Goal: Task Accomplishment & Management: Use online tool/utility

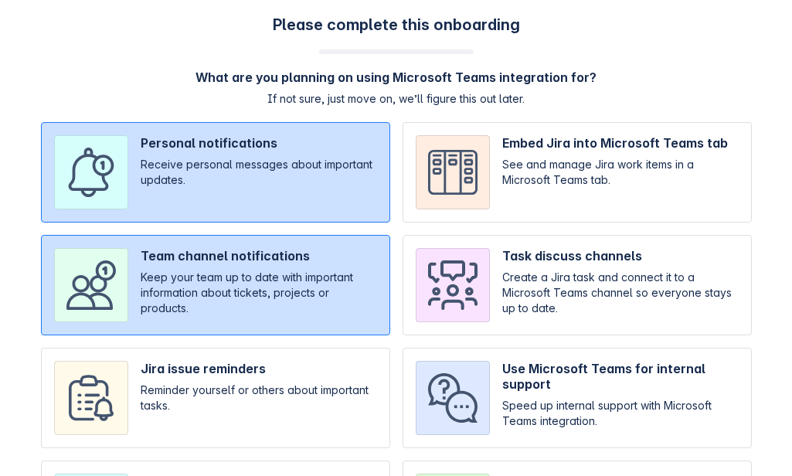
click at [111, 56] on div "Please complete this onboarding What are you planning on using Microsoft Teams …" at bounding box center [395, 364] width 761 height 699
click at [291, 236] on input "checkbox" at bounding box center [215, 285] width 349 height 100
checkbox input "false"
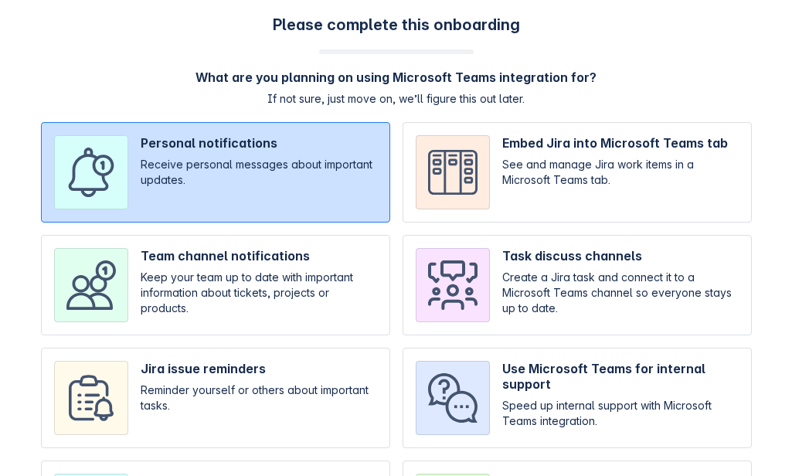
click at [288, 161] on input "checkbox" at bounding box center [215, 172] width 349 height 100
checkbox input "false"
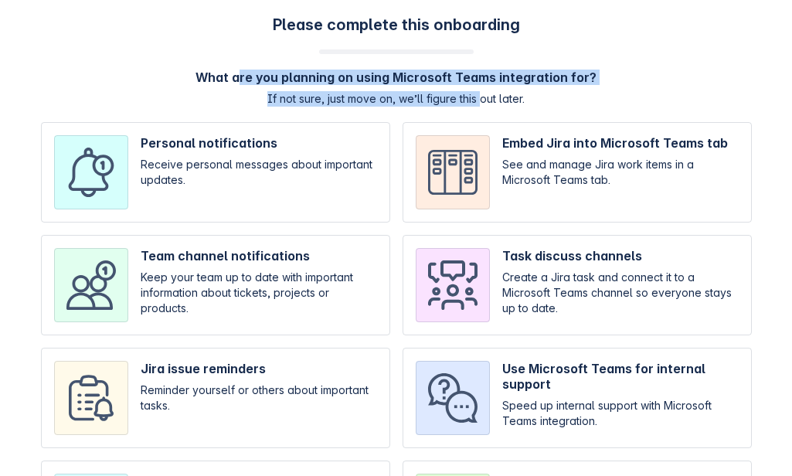
drag, startPoint x: 247, startPoint y: 103, endPoint x: 532, endPoint y: 102, distance: 285.9
click at [485, 100] on div "What are you planning on using Microsoft Teams integration for? If not sure, ju…" at bounding box center [396, 88] width 401 height 37
click at [556, 107] on div "Please complete this onboarding What are you planning on using Microsoft Teams …" at bounding box center [395, 352] width 761 height 674
drag, startPoint x: 240, startPoint y: 106, endPoint x: 563, endPoint y: 98, distance: 323.9
click at [543, 100] on div "What are you planning on using Microsoft Teams integration for? If not sure, ju…" at bounding box center [396, 88] width 401 height 37
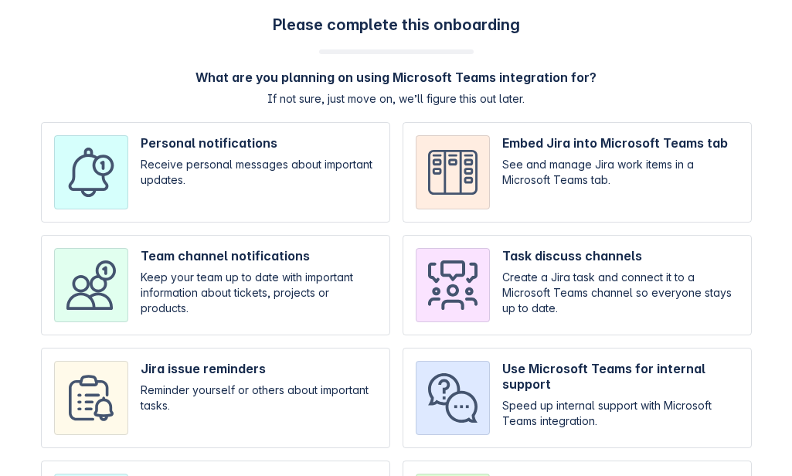
click at [564, 97] on div "What are you planning on using Microsoft Teams integration for? If not sure, ju…" at bounding box center [396, 88] width 401 height 37
drag, startPoint x: 486, startPoint y: 100, endPoint x: 337, endPoint y: 101, distance: 149.2
click at [337, 101] on div "What are you planning on using Microsoft Teams integration for? If not sure, ju…" at bounding box center [396, 88] width 401 height 37
click at [345, 97] on span "If not sure, just move on, we’ll figure this out later." at bounding box center [395, 98] width 257 height 15
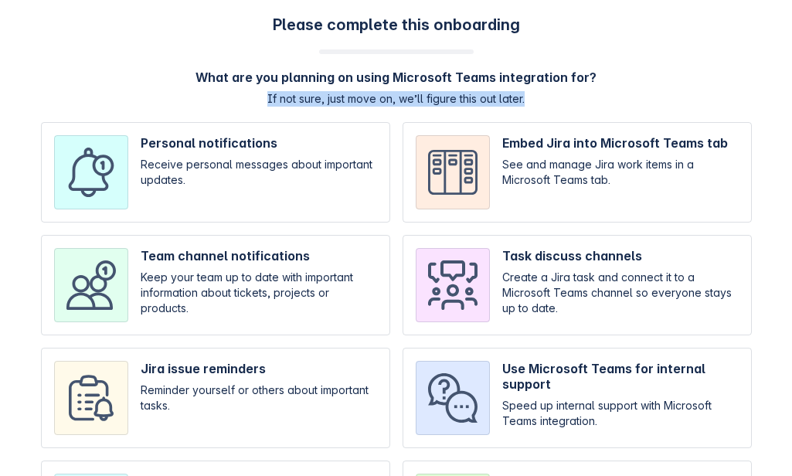
click at [345, 97] on span "If not sure, just move on, we’ll figure this out later." at bounding box center [395, 98] width 257 height 15
copy span "If not sure, just move on, we’ll figure this out later."
click at [217, 75] on h4 "What are you planning on using Microsoft Teams integration for?" at bounding box center [396, 77] width 401 height 15
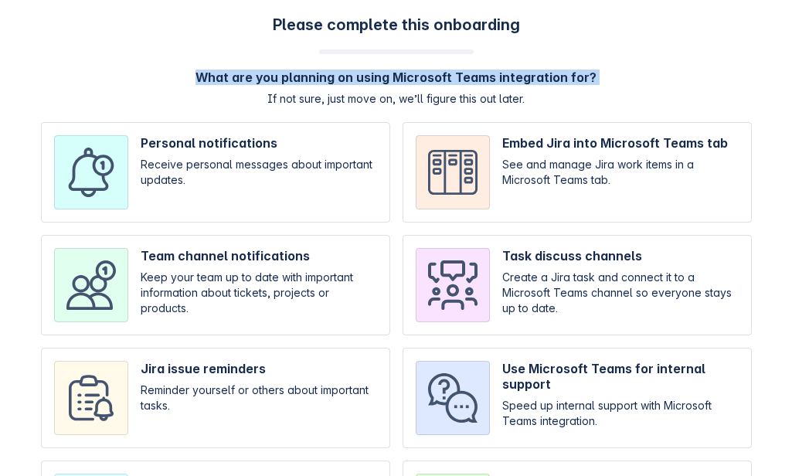
click at [217, 75] on h4 "What are you planning on using Microsoft Teams integration for?" at bounding box center [396, 77] width 401 height 15
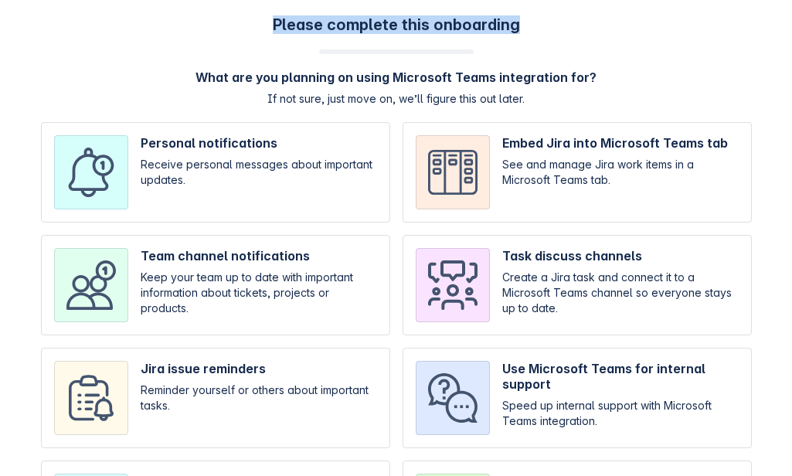
drag, startPoint x: 247, startPoint y: 22, endPoint x: 551, endPoint y: 28, distance: 304.5
click at [549, 28] on div "Please complete this onboarding What are you planning on using Microsoft Teams …" at bounding box center [395, 352] width 761 height 674
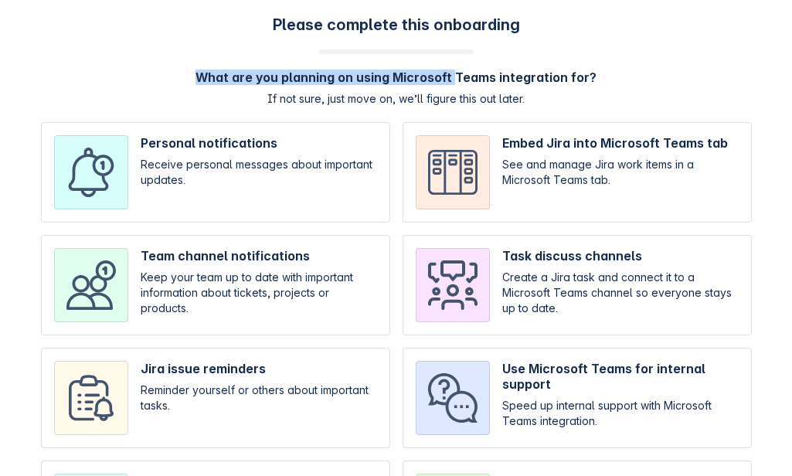
drag, startPoint x: 216, startPoint y: 77, endPoint x: 502, endPoint y: 74, distance: 285.9
click at [485, 76] on h4 "What are you planning on using Microsoft Teams integration for?" at bounding box center [396, 77] width 401 height 15
click at [223, 65] on div "Please complete this onboarding What are you planning on using Microsoft Teams …" at bounding box center [395, 352] width 761 height 674
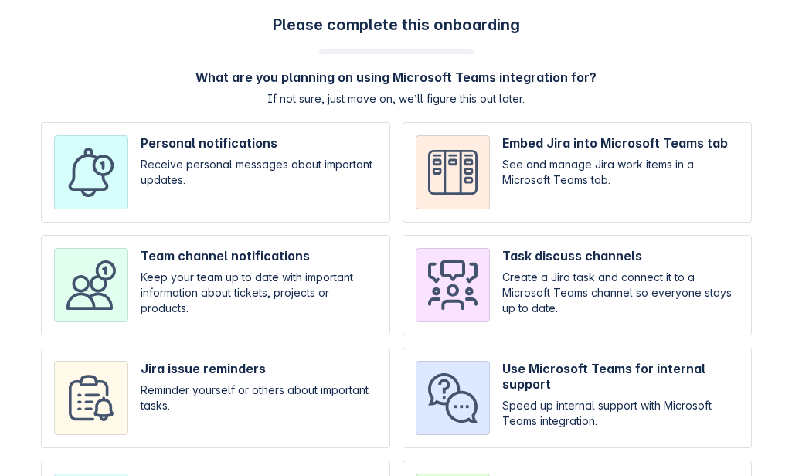
click at [224, 82] on h4 "What are you planning on using Microsoft Teams integration for?" at bounding box center [396, 77] width 401 height 15
click at [224, 78] on h4 "What are you planning on using Microsoft Teams integration for?" at bounding box center [396, 77] width 401 height 15
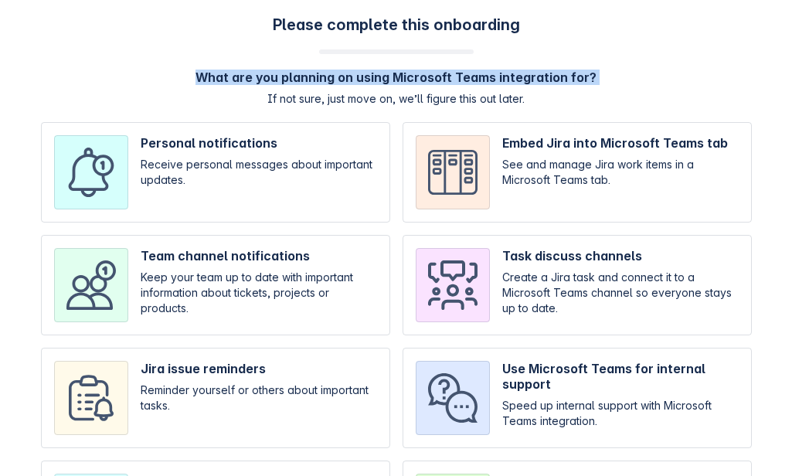
click at [224, 78] on h4 "What are you planning on using Microsoft Teams integration for?" at bounding box center [396, 77] width 401 height 15
copy h4 "What are you planning on using Microsoft Teams integration for?"
click at [275, 262] on input "checkbox" at bounding box center [215, 285] width 349 height 100
checkbox input "true"
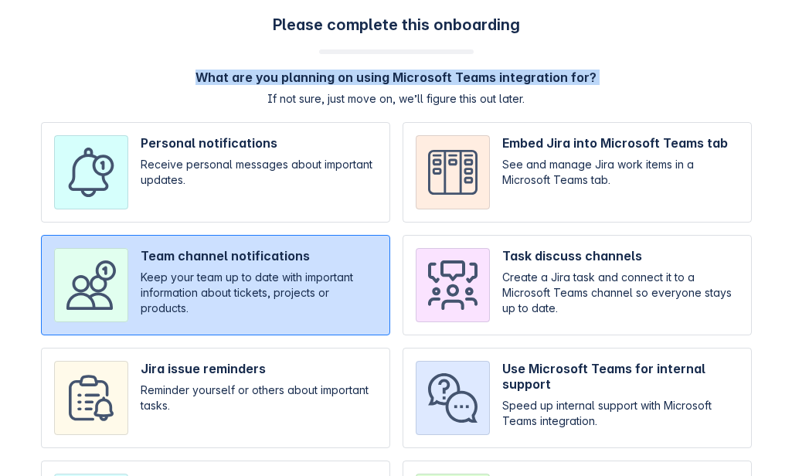
click at [302, 201] on input "checkbox" at bounding box center [215, 172] width 349 height 100
checkbox input "true"
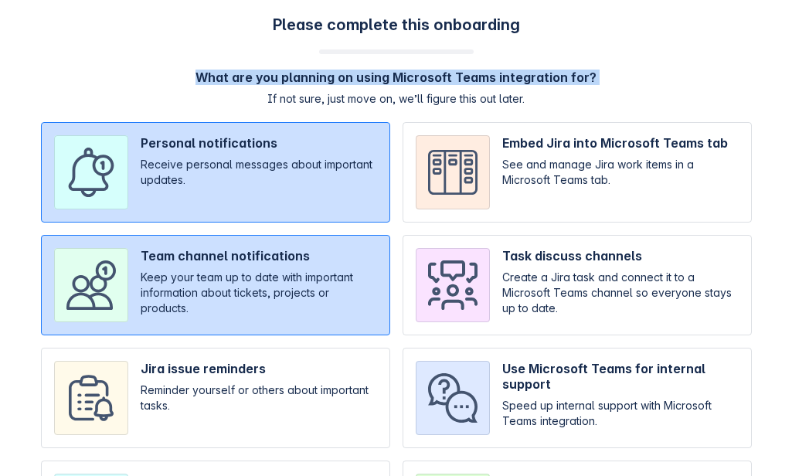
click at [555, 209] on input "checkbox" at bounding box center [577, 172] width 349 height 100
checkbox input "true"
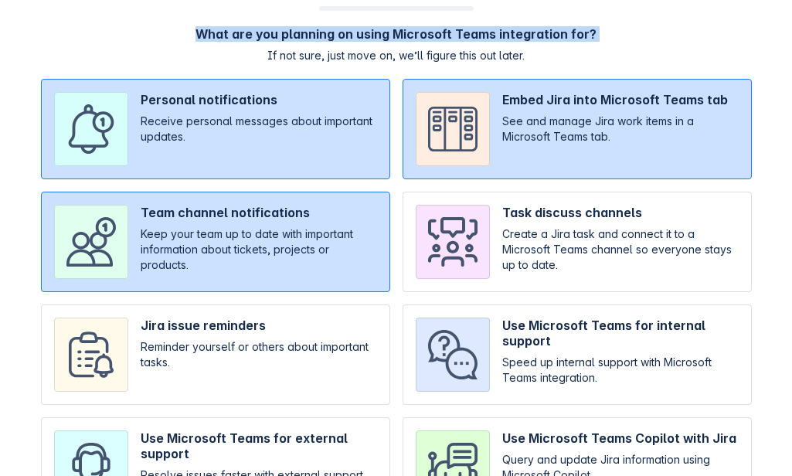
scroll to position [77, 0]
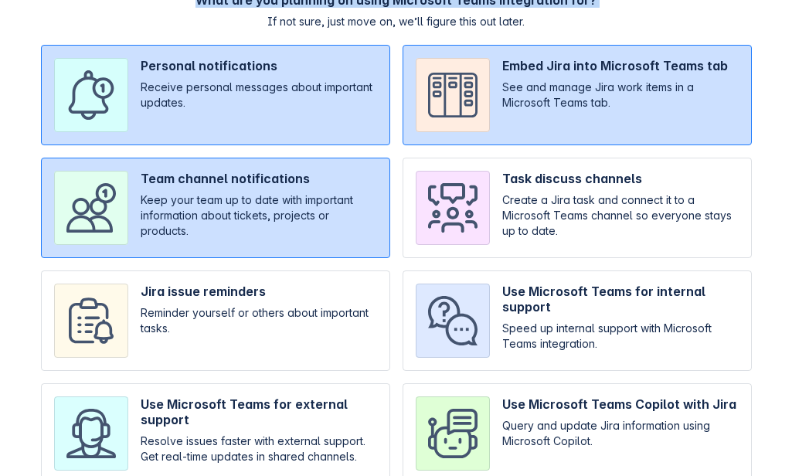
click at [570, 243] on input "checkbox" at bounding box center [577, 208] width 349 height 100
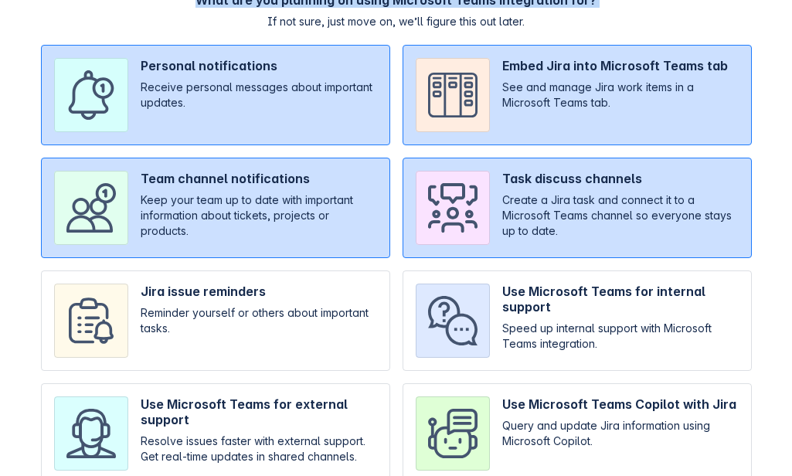
click at [532, 228] on input "checkbox" at bounding box center [577, 208] width 349 height 100
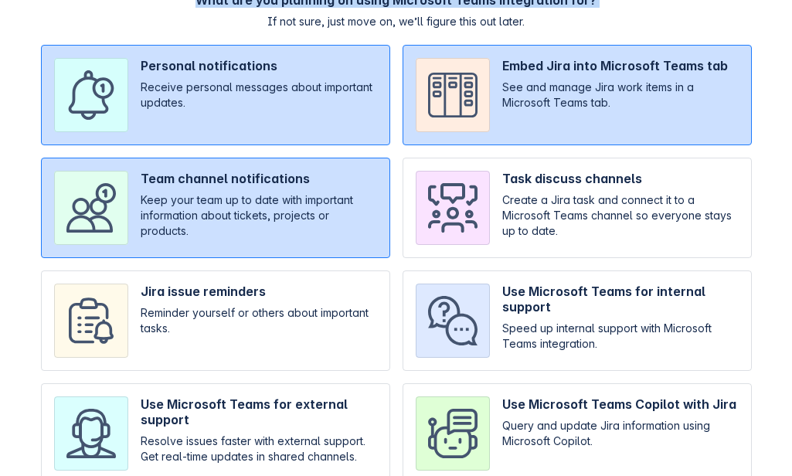
click at [526, 237] on input "checkbox" at bounding box center [577, 208] width 349 height 100
checkbox input "true"
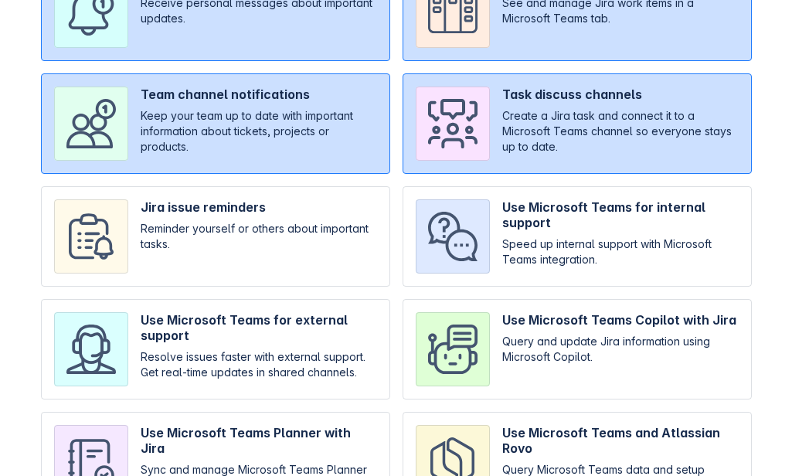
scroll to position [250, 0]
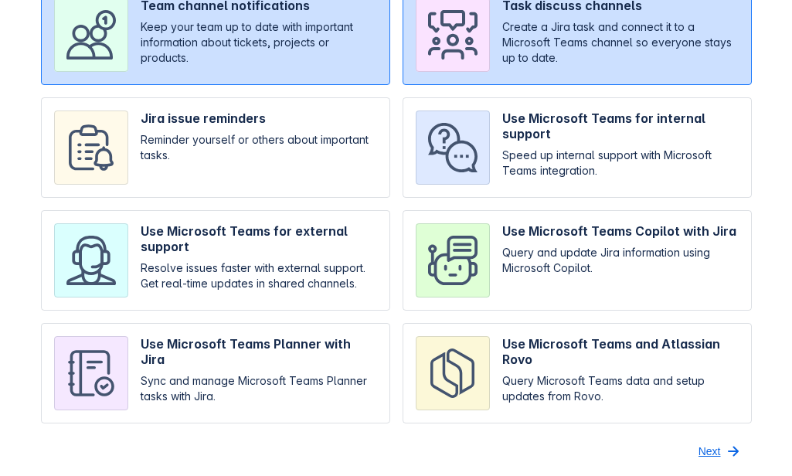
click at [701, 447] on span "Next" at bounding box center [710, 451] width 22 height 25
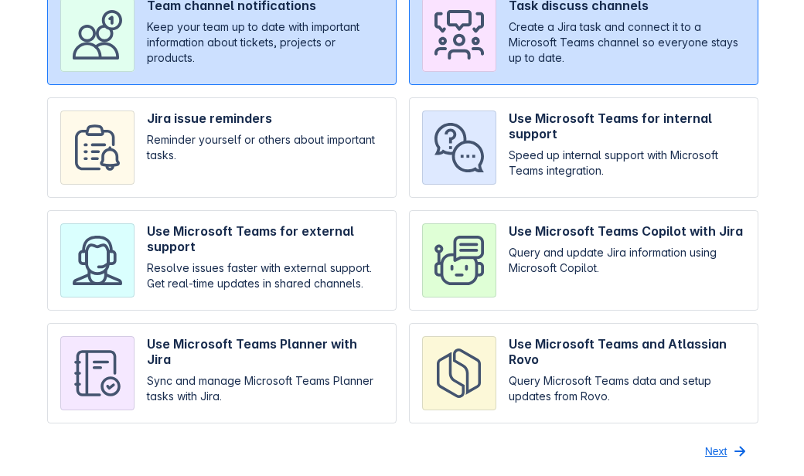
scroll to position [0, 0]
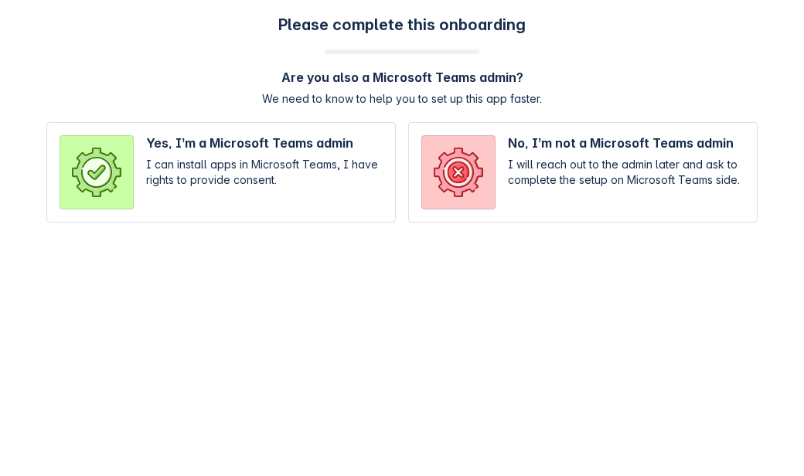
click at [560, 67] on div "Please complete this onboarding Are you also a Microsoft Teams admin? We need t…" at bounding box center [401, 126] width 773 height 223
click at [210, 140] on input "radio" at bounding box center [220, 172] width 349 height 100
radio input "true"
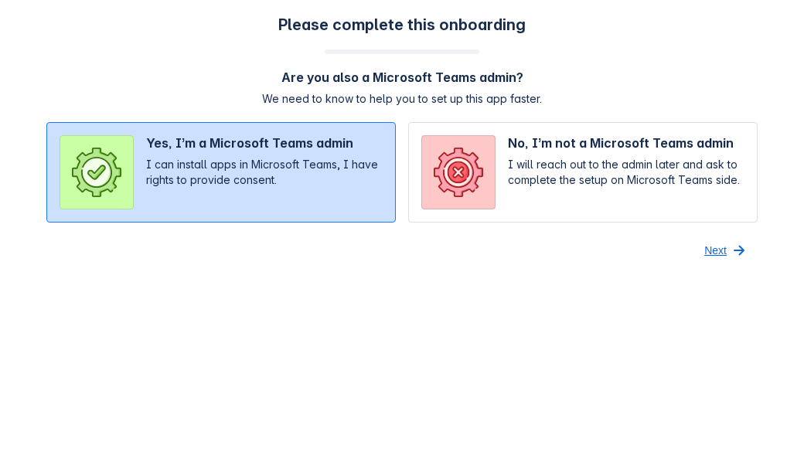
click at [704, 255] on span "Next" at bounding box center [715, 250] width 22 height 25
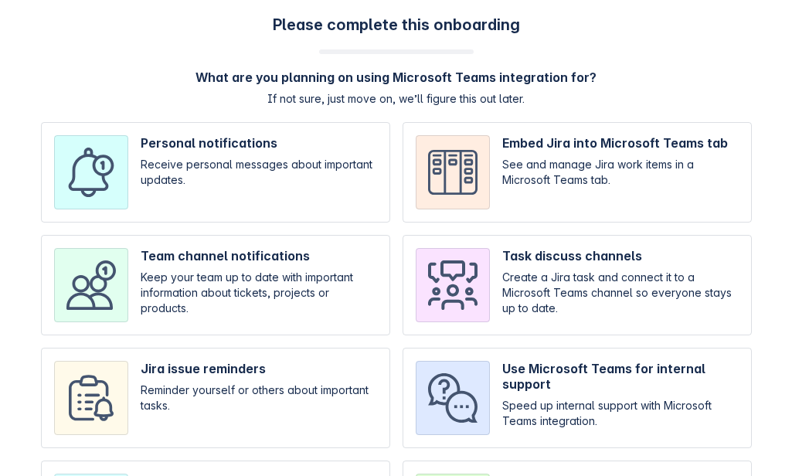
scroll to position [226, 0]
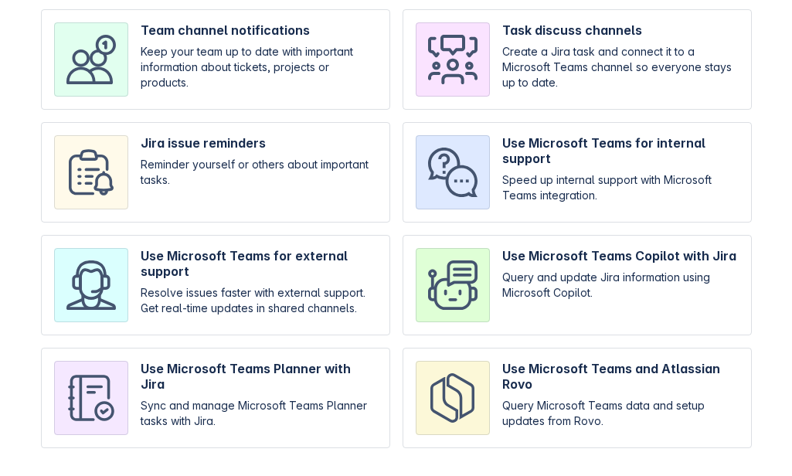
click at [253, 70] on input "checkbox" at bounding box center [215, 59] width 349 height 100
checkbox input "true"
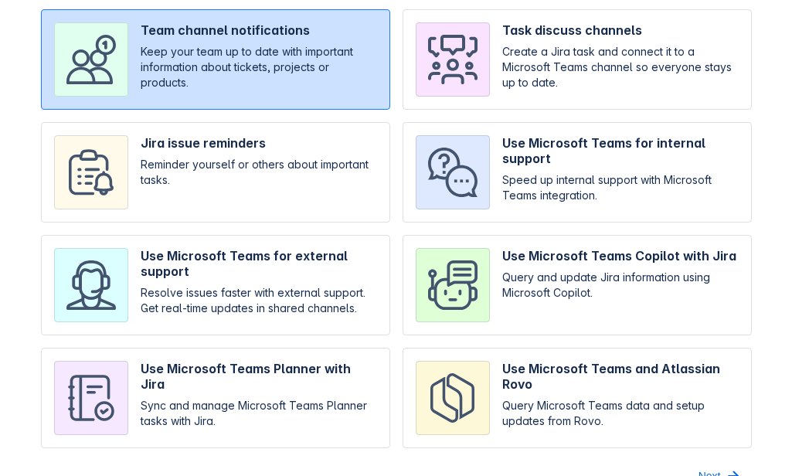
click at [243, 165] on input "checkbox" at bounding box center [215, 172] width 349 height 100
checkbox input "true"
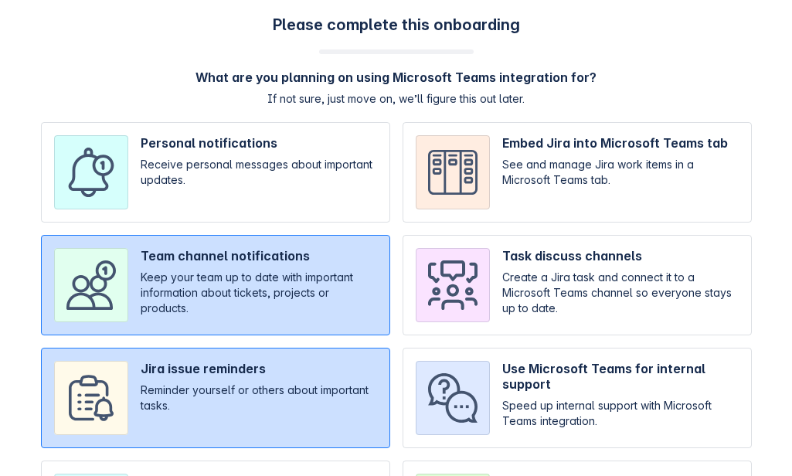
scroll to position [0, 0]
drag, startPoint x: 243, startPoint y: 168, endPoint x: 246, endPoint y: 250, distance: 82.0
click at [243, 168] on input "checkbox" at bounding box center [215, 172] width 349 height 100
checkbox input "true"
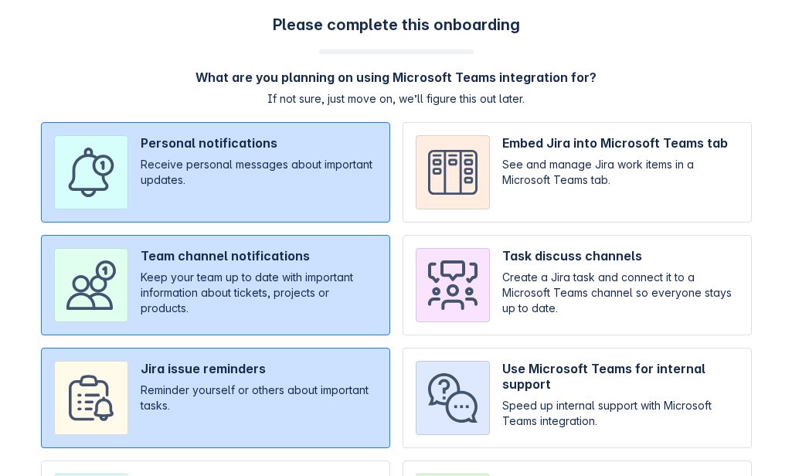
click at [240, 355] on input "checkbox" at bounding box center [215, 398] width 349 height 100
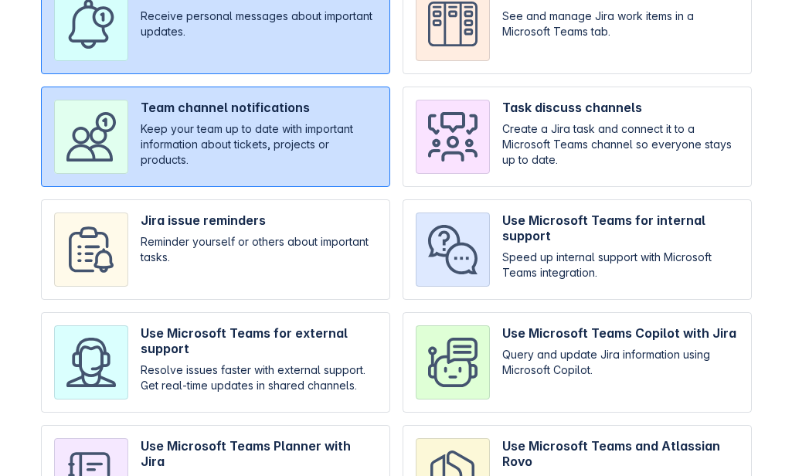
scroll to position [155, 0]
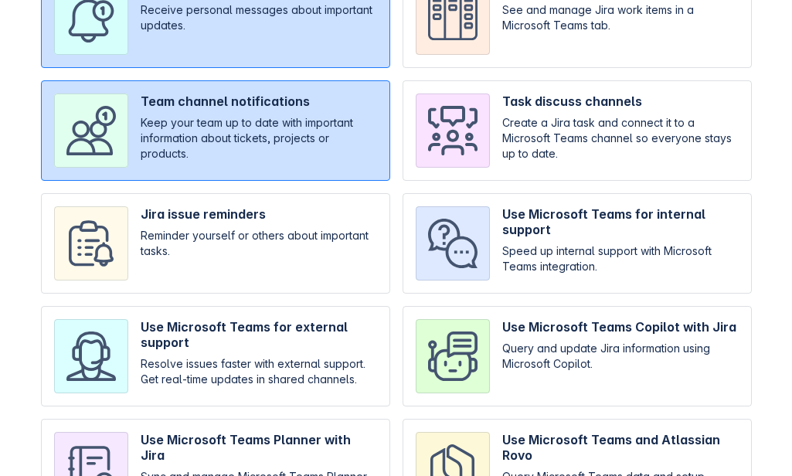
click at [203, 219] on input "checkbox" at bounding box center [215, 243] width 349 height 100
checkbox input "true"
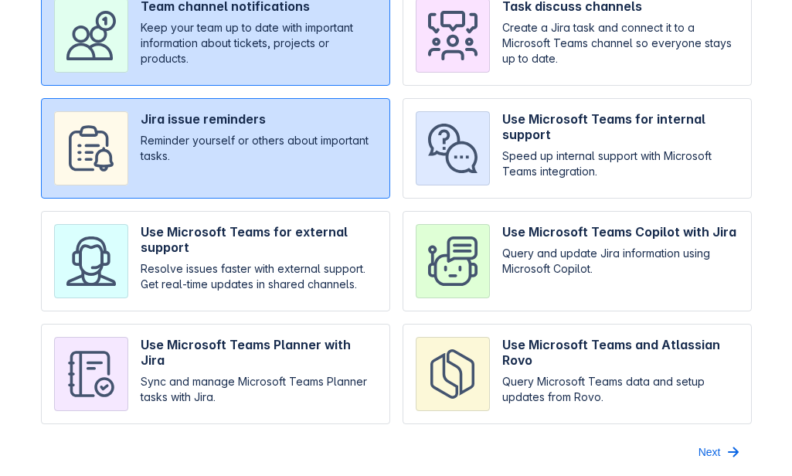
scroll to position [250, 0]
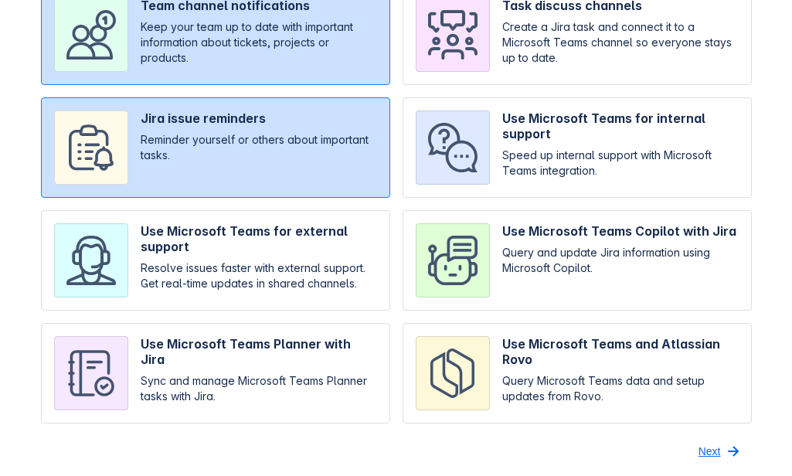
click at [719, 443] on span "Next" at bounding box center [710, 451] width 22 height 25
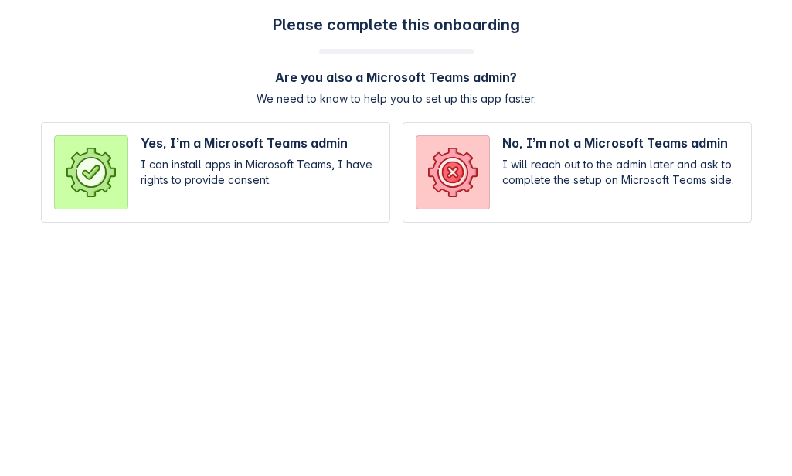
scroll to position [0, 0]
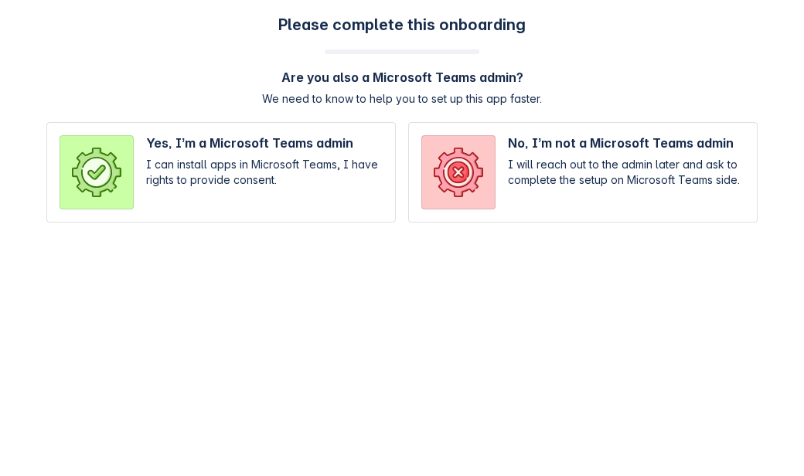
click at [322, 163] on input "radio" at bounding box center [220, 172] width 349 height 100
radio input "true"
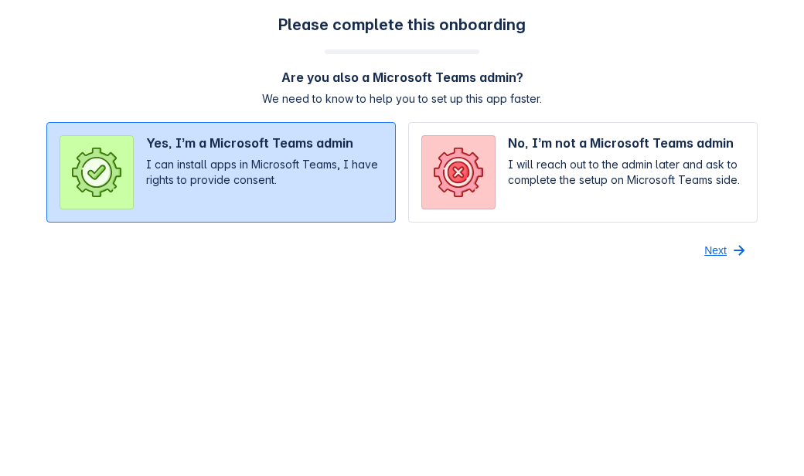
click at [697, 244] on button "Next" at bounding box center [726, 250] width 63 height 25
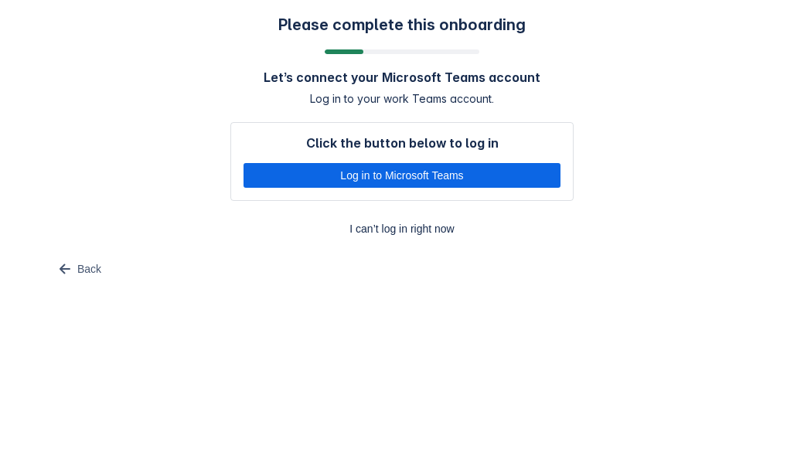
click at [39, 273] on div "Please complete this onboarding Let’s connect your Microsoft Teams account Log …" at bounding box center [401, 148] width 773 height 266
click at [79, 270] on span "Back" at bounding box center [89, 269] width 24 height 25
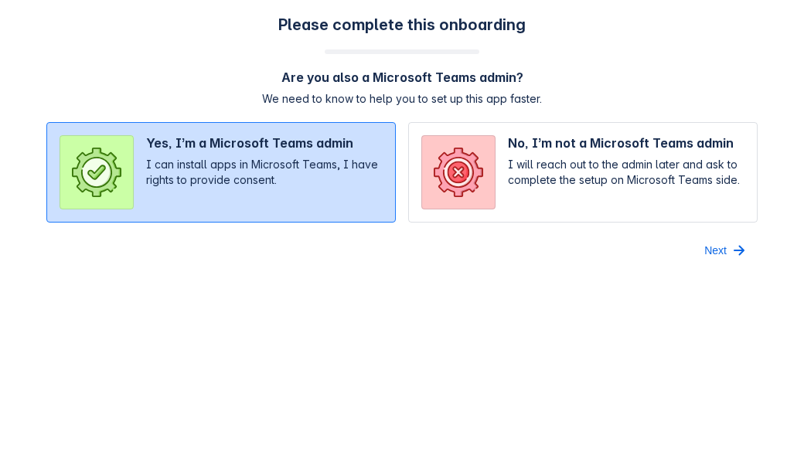
click at [564, 192] on input "radio" at bounding box center [582, 172] width 349 height 100
radio input "true"
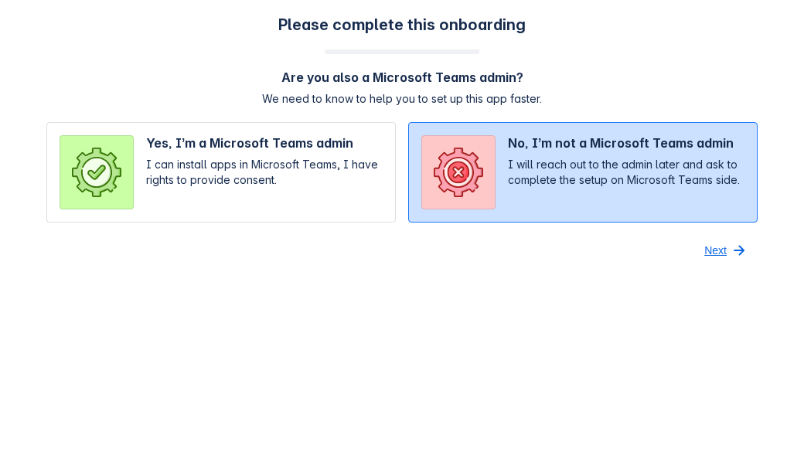
click at [709, 245] on span "Next" at bounding box center [715, 250] width 22 height 25
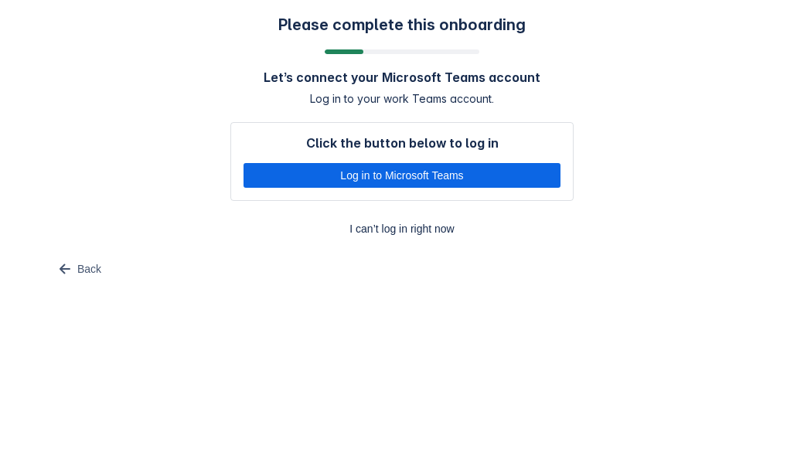
click at [91, 277] on span "Back" at bounding box center [89, 269] width 24 height 25
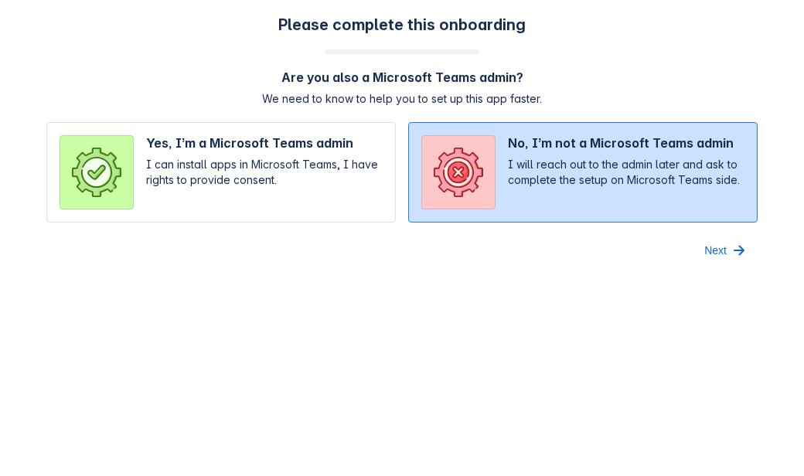
click at [278, 199] on input "radio" at bounding box center [220, 172] width 349 height 100
radio input "true"
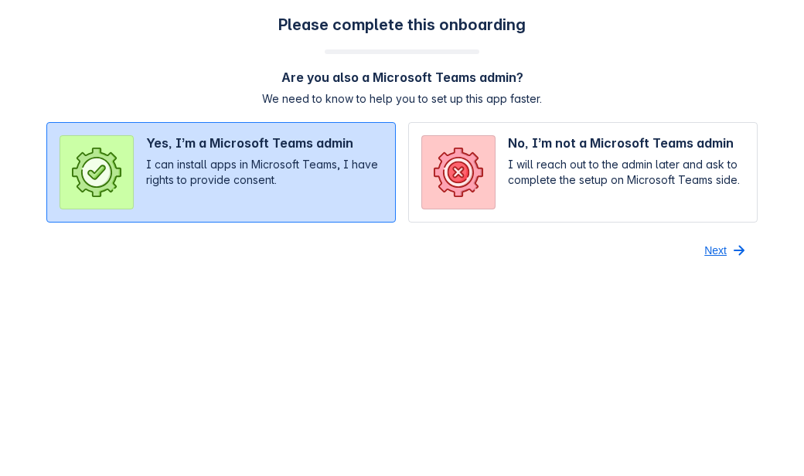
click at [709, 251] on span "Next" at bounding box center [715, 250] width 22 height 25
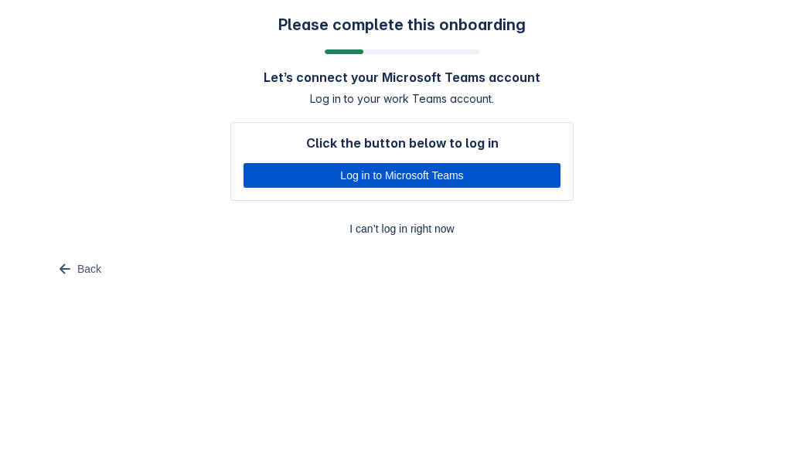
click at [377, 168] on span "Log in to Microsoft Teams" at bounding box center [402, 175] width 298 height 25
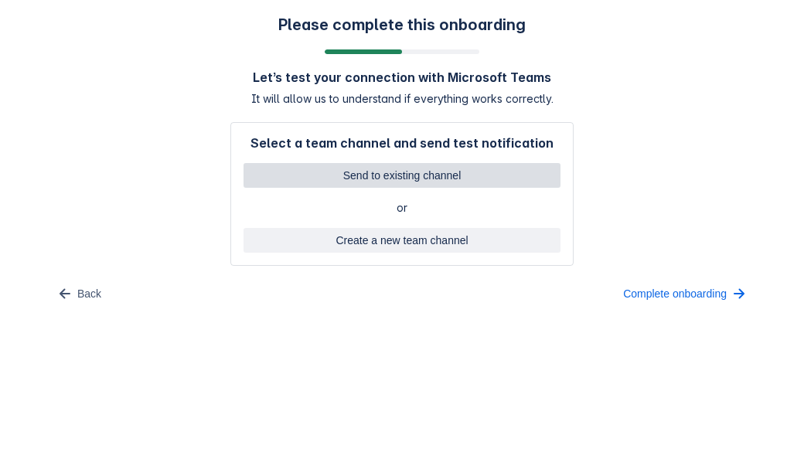
click at [371, 169] on span "Send to existing channel" at bounding box center [402, 175] width 298 height 25
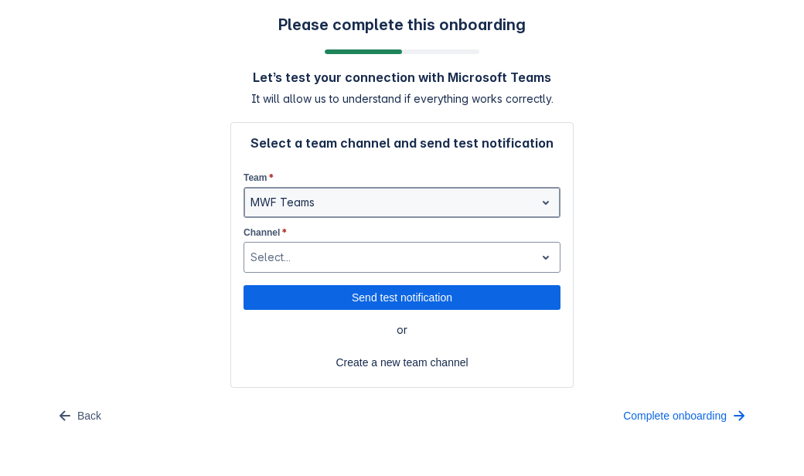
click at [359, 198] on div at bounding box center [389, 202] width 278 height 19
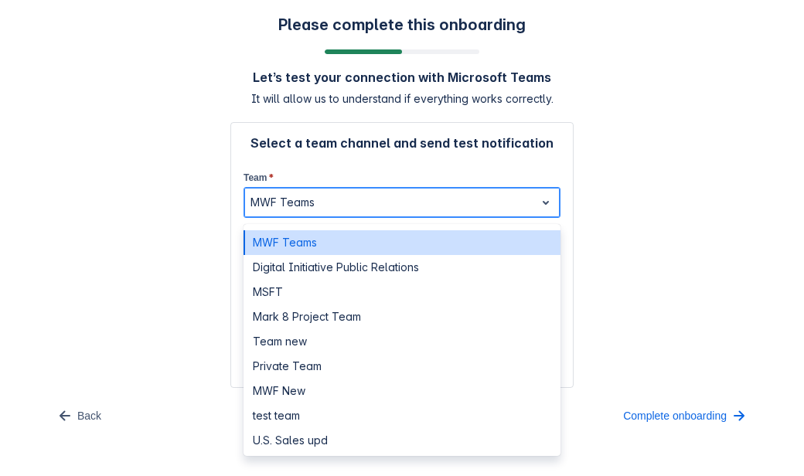
click at [331, 236] on div "MWF Teams" at bounding box center [401, 242] width 317 height 25
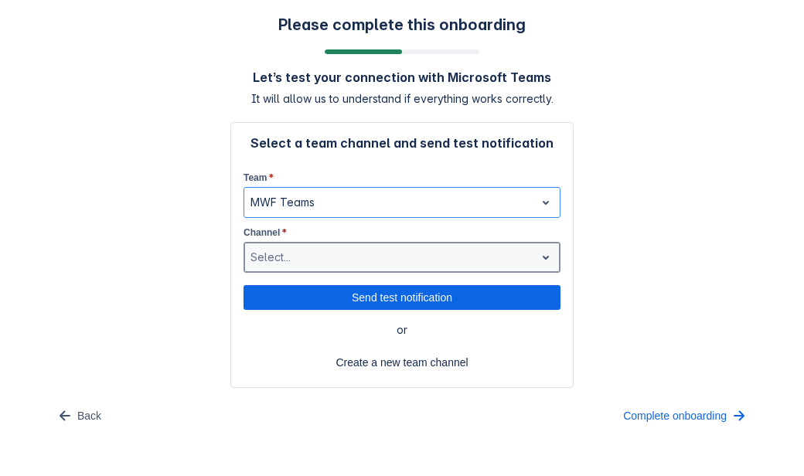
click at [332, 261] on div at bounding box center [389, 257] width 278 height 19
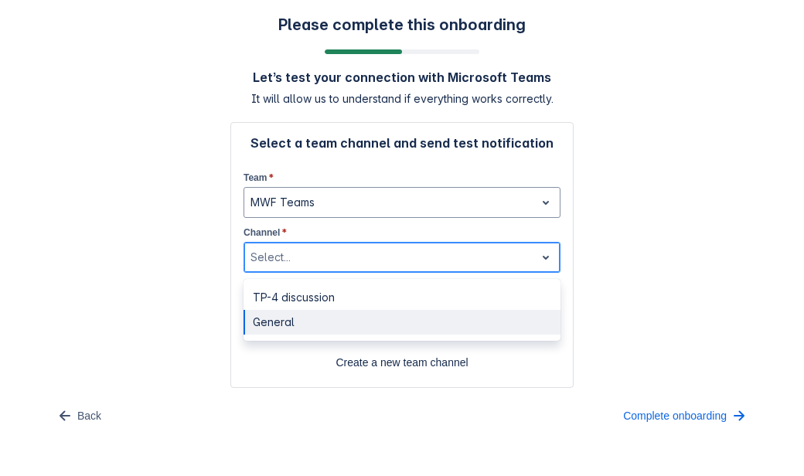
click at [316, 325] on div "General" at bounding box center [401, 322] width 317 height 25
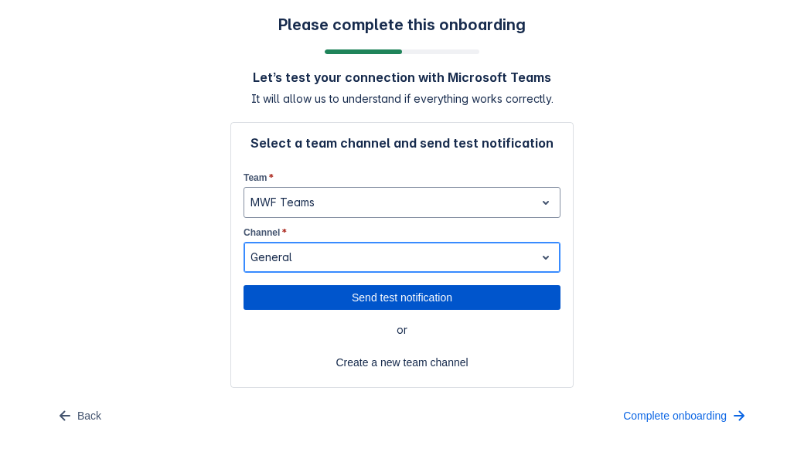
click at [382, 298] on span "Send test notification" at bounding box center [402, 297] width 298 height 25
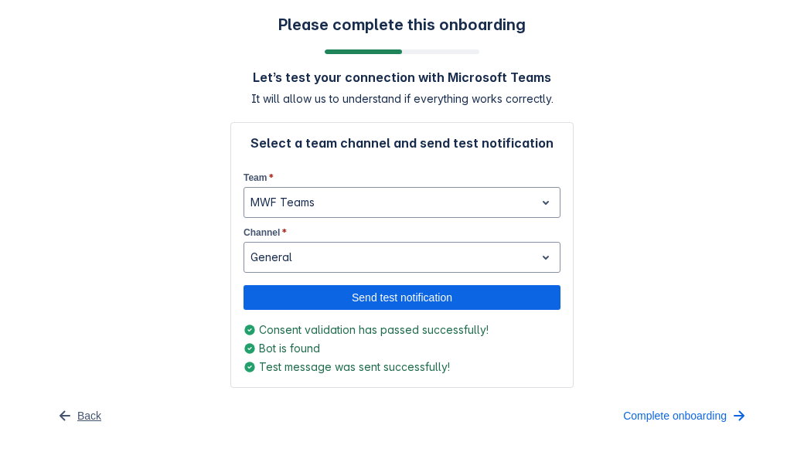
click at [56, 425] on span "button" at bounding box center [65, 415] width 19 height 19
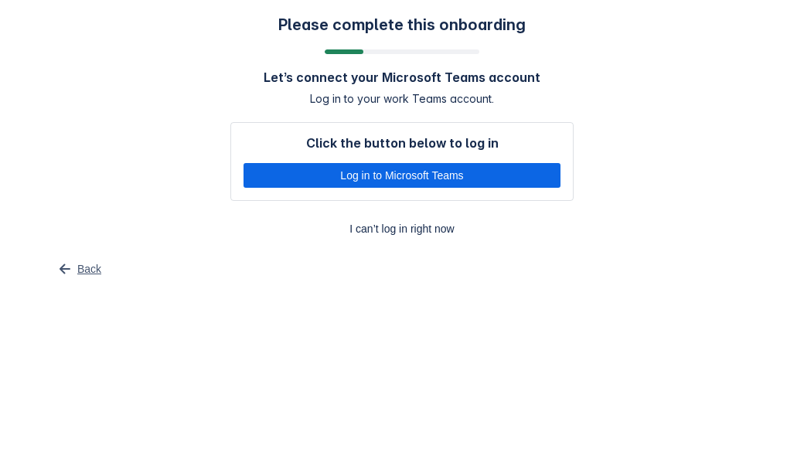
click at [88, 276] on span "Back" at bounding box center [89, 269] width 24 height 25
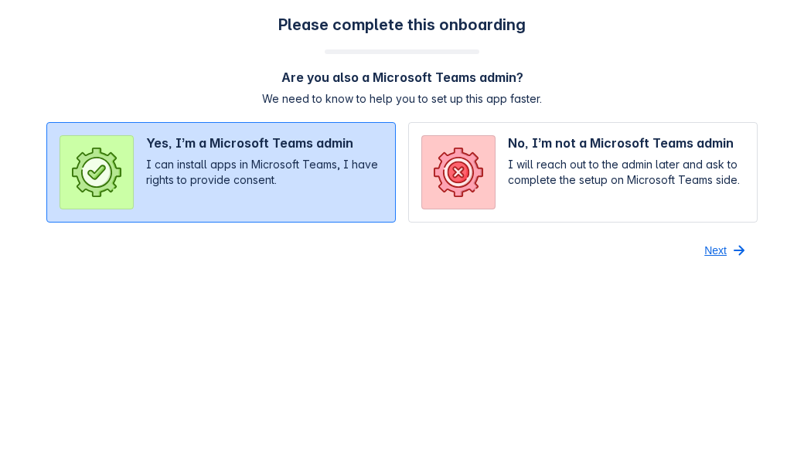
click at [730, 247] on span "button" at bounding box center [739, 250] width 19 height 19
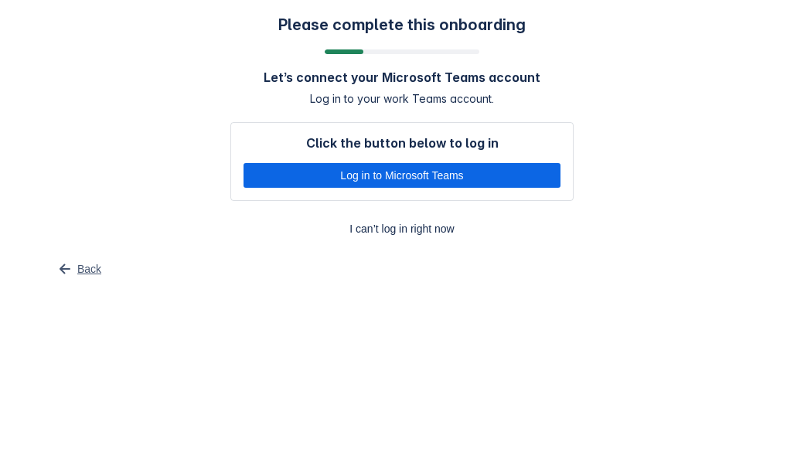
click at [73, 265] on span "button" at bounding box center [65, 269] width 19 height 19
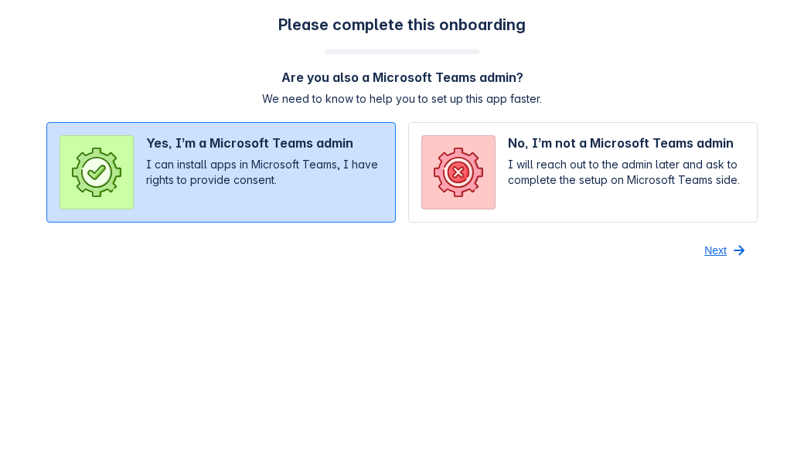
click at [722, 243] on span "Next" at bounding box center [715, 250] width 22 height 25
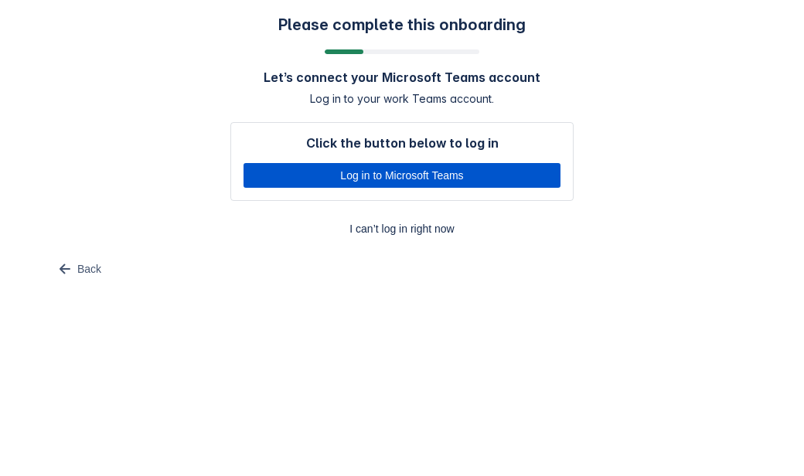
click at [355, 170] on span "Log in to Microsoft Teams" at bounding box center [402, 175] width 298 height 25
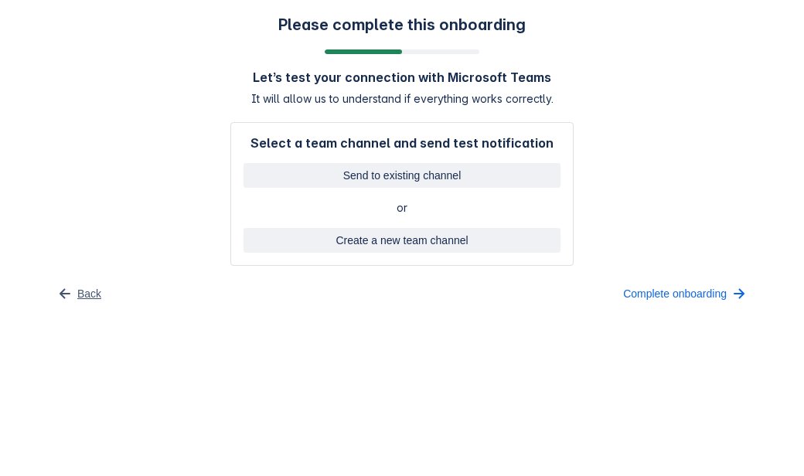
click at [83, 287] on span "Back" at bounding box center [89, 293] width 24 height 25
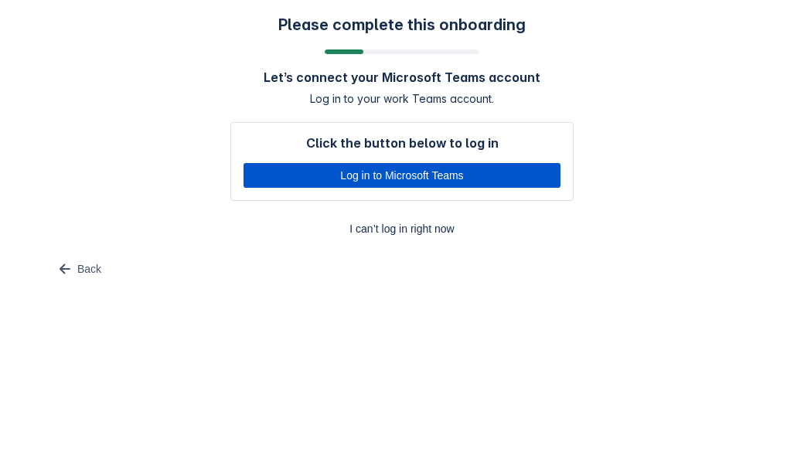
click at [333, 179] on span "Log in to Microsoft Teams" at bounding box center [402, 175] width 298 height 25
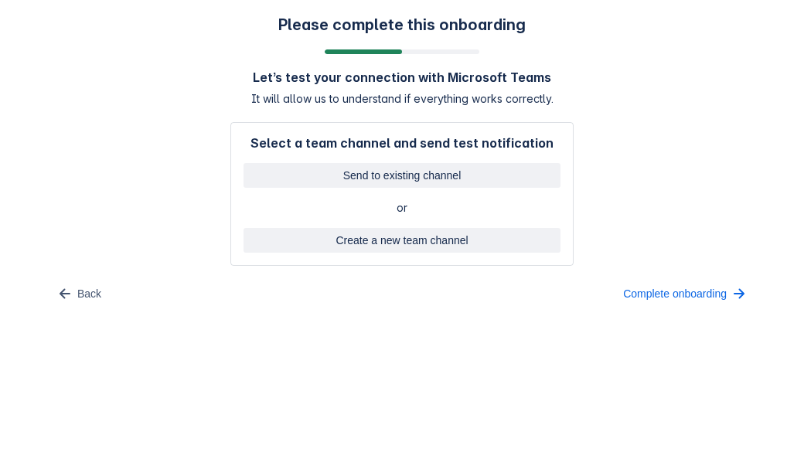
click at [654, 164] on div "Please complete this onboarding Let’s test your connection with Microsoft Teams…" at bounding box center [401, 160] width 773 height 291
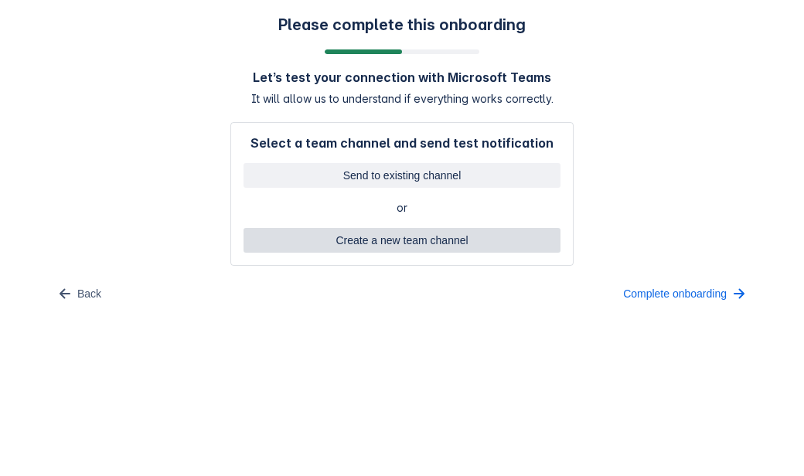
click at [464, 231] on span "Create a new team channel" at bounding box center [402, 240] width 298 height 25
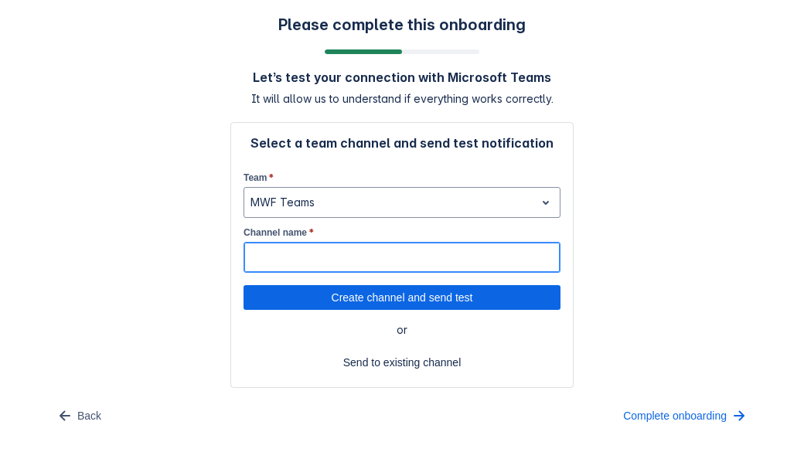
click at [428, 262] on input "Channel name *" at bounding box center [401, 257] width 315 height 28
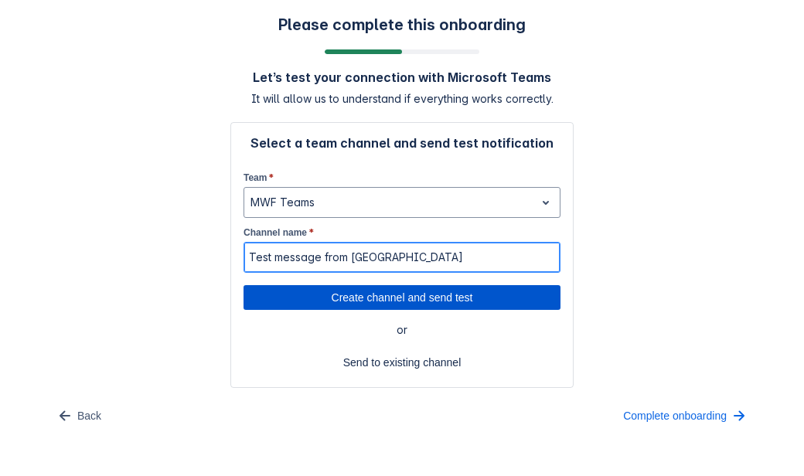
click at [355, 296] on span "Create channel and send test" at bounding box center [402, 297] width 298 height 25
type input "Test message from [GEOGRAPHIC_DATA]"
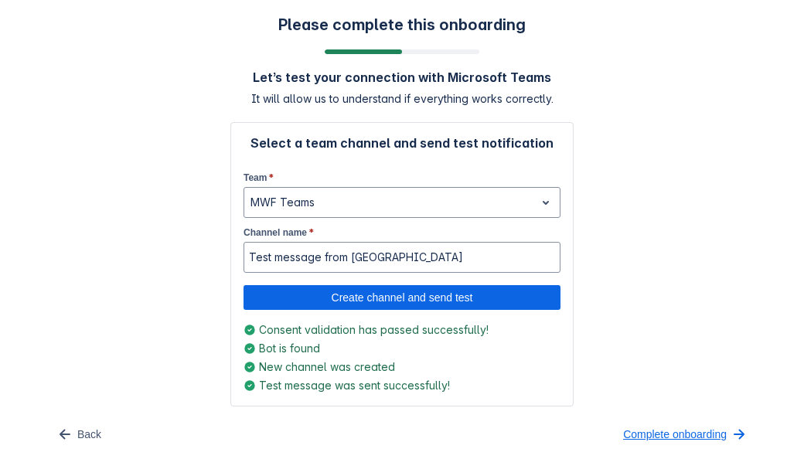
click at [709, 437] on span "Complete onboarding" at bounding box center [675, 434] width 104 height 25
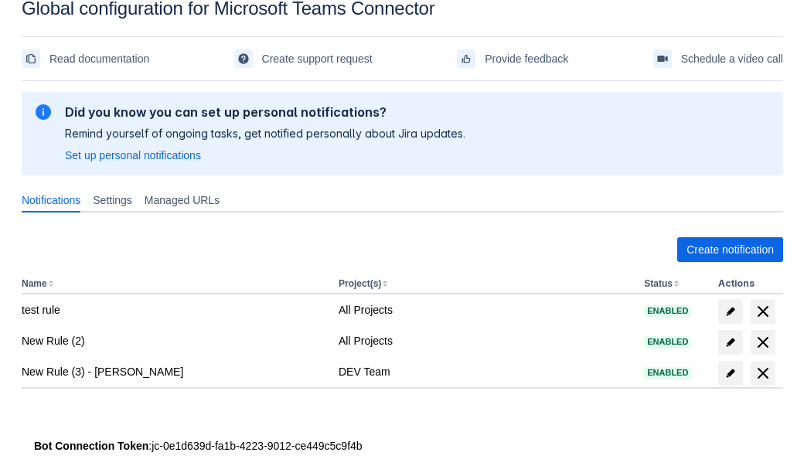
scroll to position [39, 0]
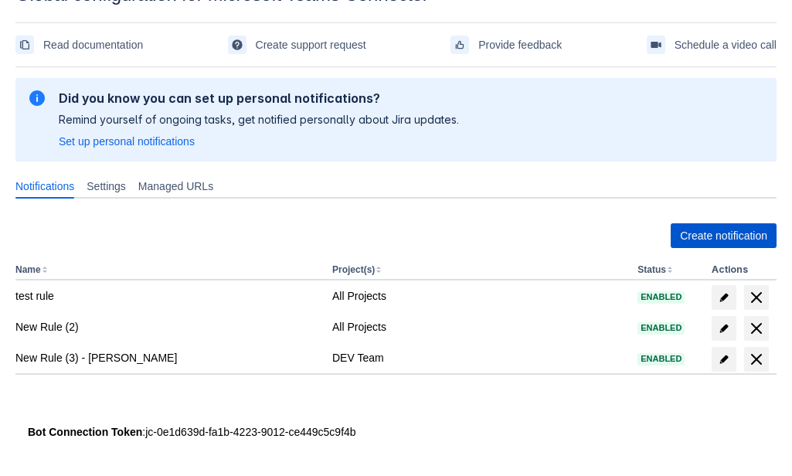
click at [707, 241] on span "Create notification" at bounding box center [723, 235] width 87 height 25
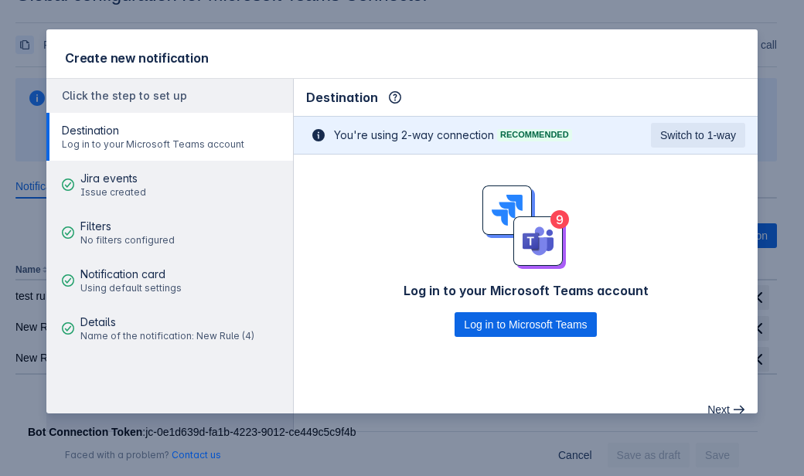
scroll to position [27, 0]
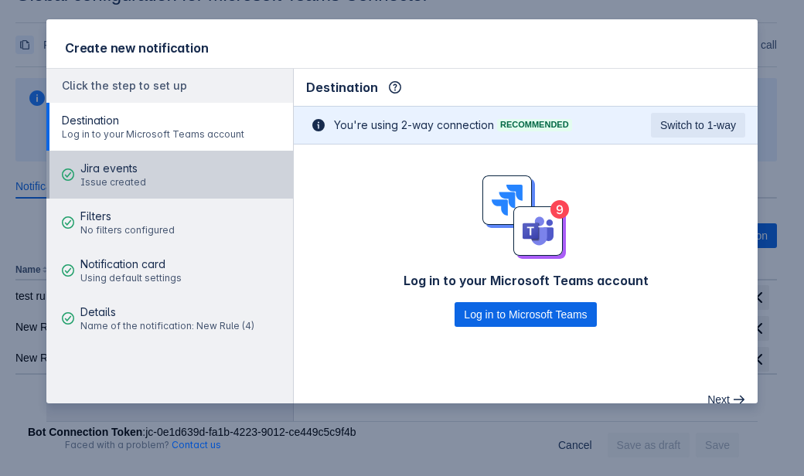
click at [172, 182] on button "Jira events Issue created" at bounding box center [169, 175] width 247 height 48
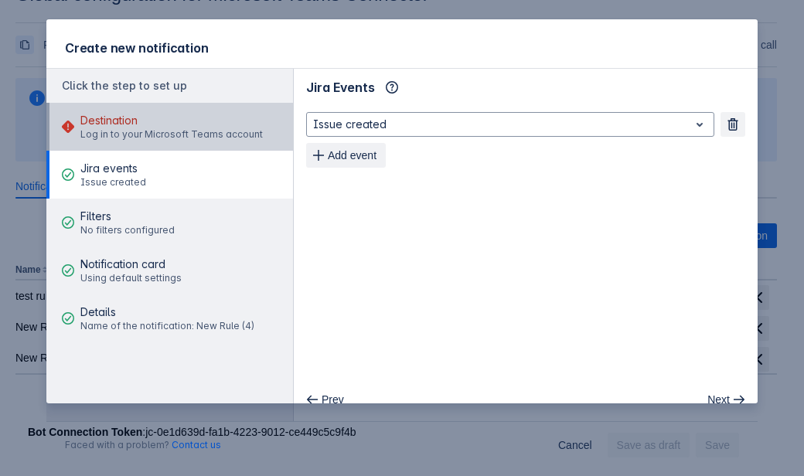
click at [182, 135] on span "Log in to your Microsoft Teams account" at bounding box center [171, 134] width 182 height 12
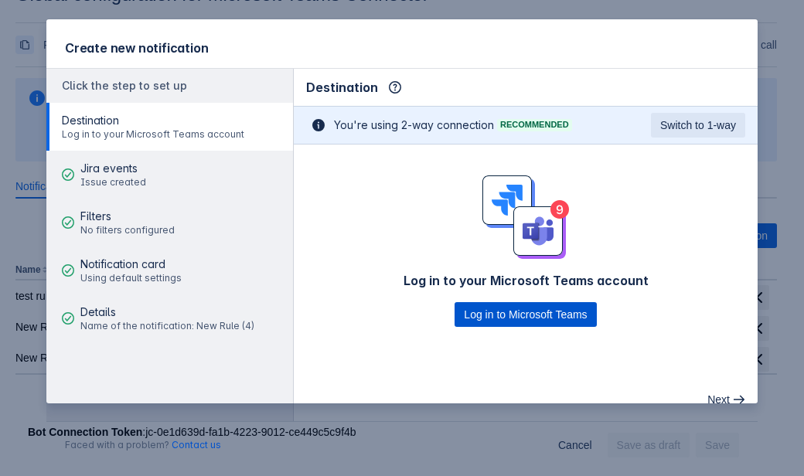
click at [519, 308] on span "Log in to Microsoft Teams" at bounding box center [525, 314] width 123 height 25
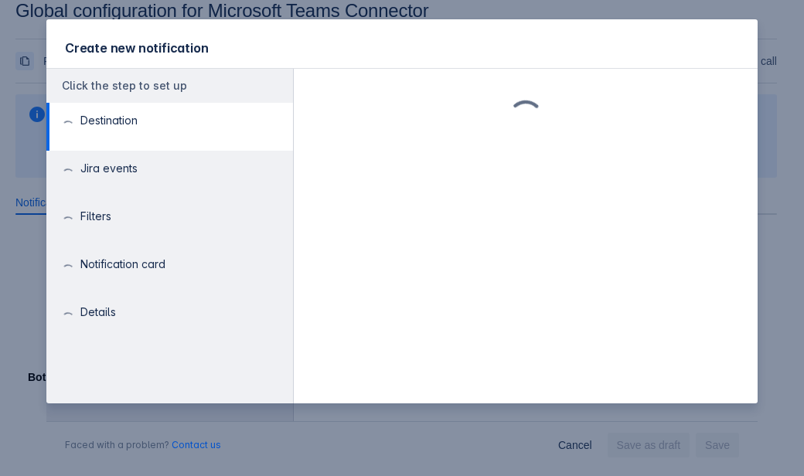
scroll to position [23, 0]
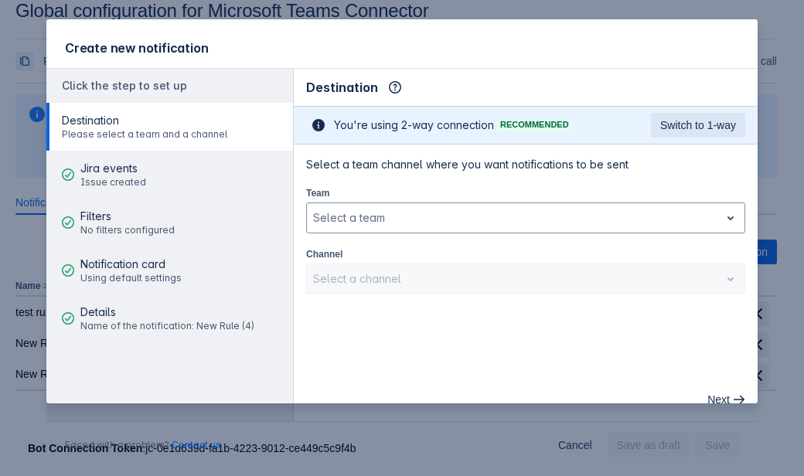
click at [447, 243] on div "Select a team channel where you want notifications to be sent Team Select a tea…" at bounding box center [525, 226] width 439 height 138
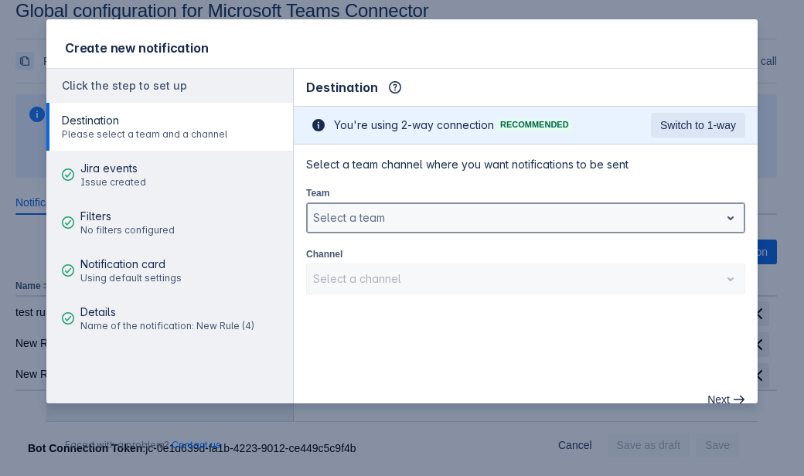
click at [431, 216] on div at bounding box center [513, 218] width 400 height 19
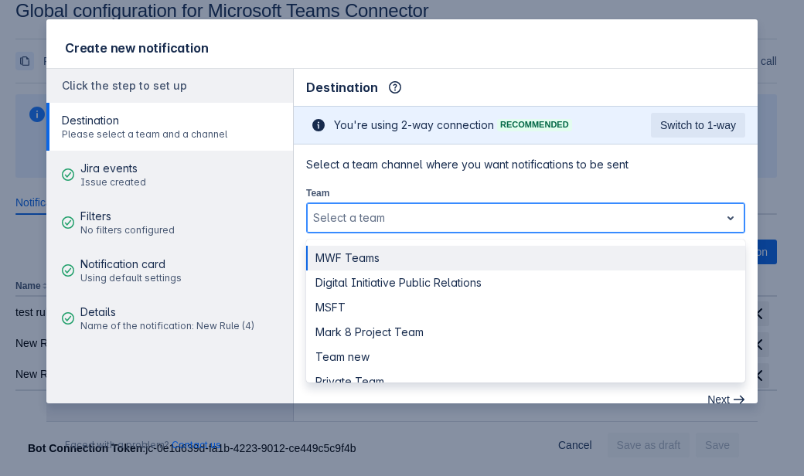
click at [431, 216] on div at bounding box center [513, 218] width 400 height 19
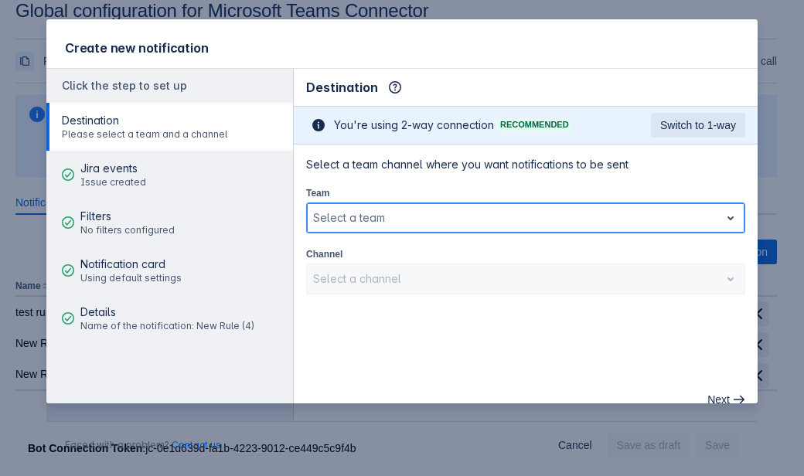
click at [615, 219] on div at bounding box center [513, 218] width 400 height 19
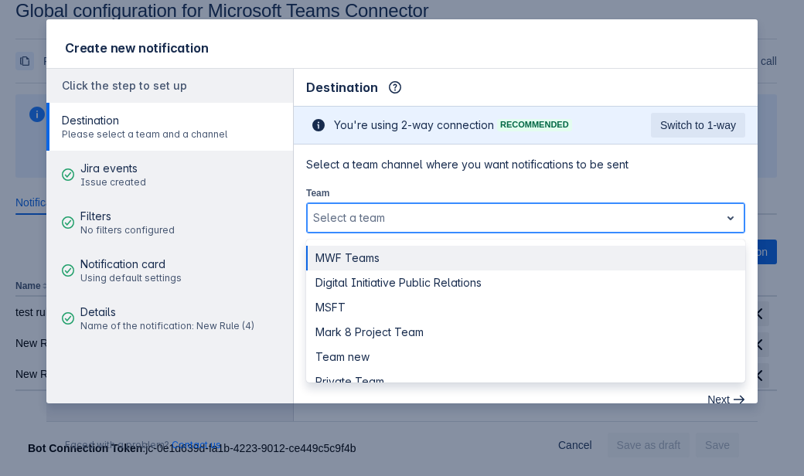
click at [589, 246] on div "MWF Teams" at bounding box center [525, 258] width 439 height 25
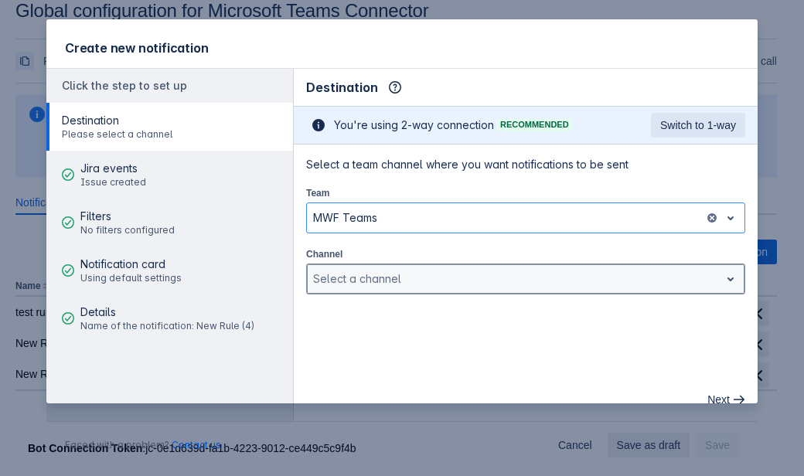
click at [583, 277] on div at bounding box center [513, 279] width 400 height 19
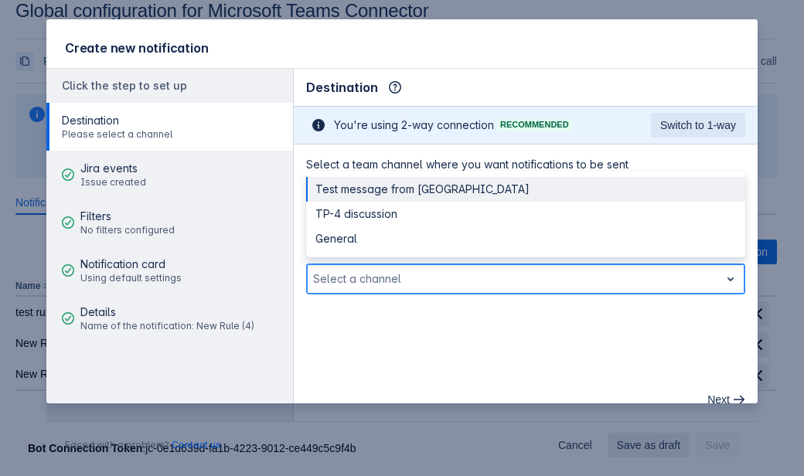
click at [434, 190] on div "Test message from [GEOGRAPHIC_DATA]" at bounding box center [525, 189] width 439 height 25
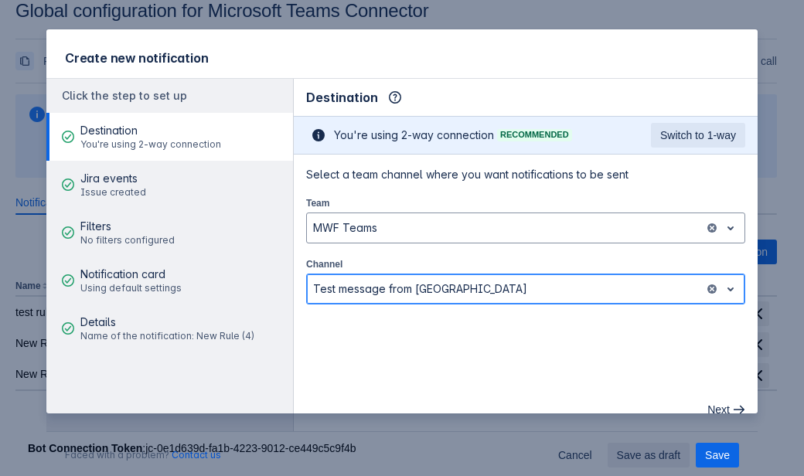
scroll to position [27, 0]
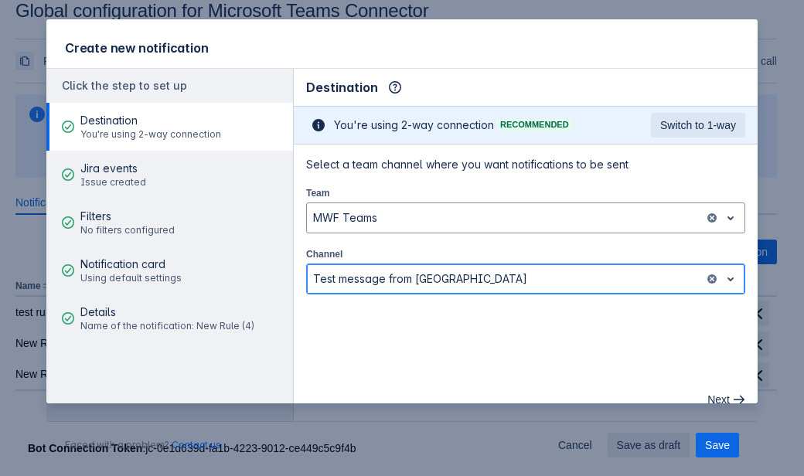
click at [468, 267] on div "Test message from [GEOGRAPHIC_DATA]" at bounding box center [505, 279] width 397 height 25
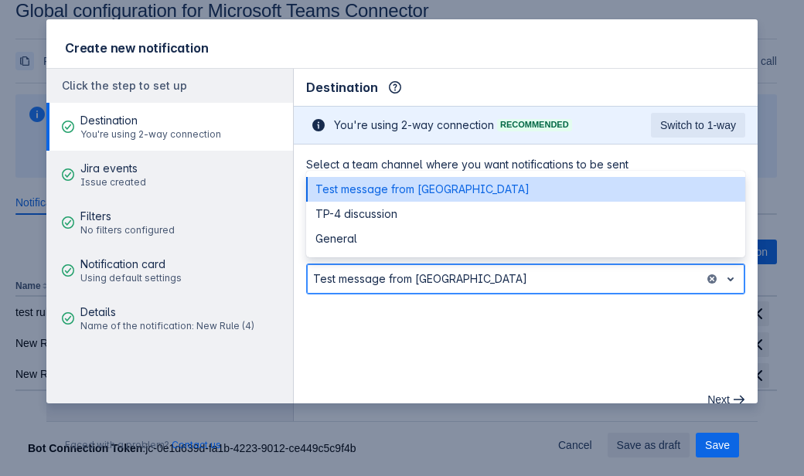
click at [464, 278] on div at bounding box center [505, 279] width 385 height 19
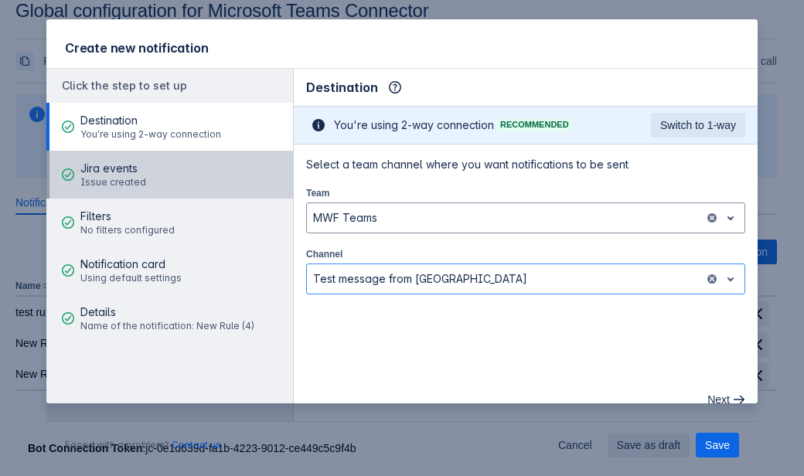
click at [154, 179] on button "Jira events Issue created" at bounding box center [169, 175] width 247 height 48
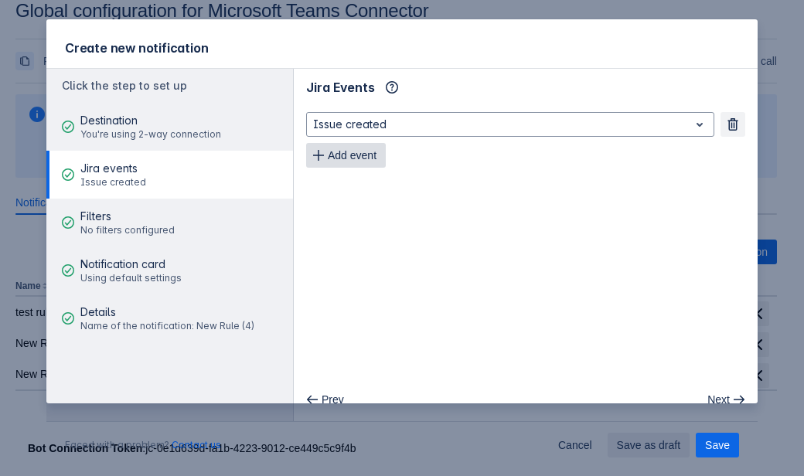
click at [332, 156] on span "Add event" at bounding box center [352, 155] width 49 height 25
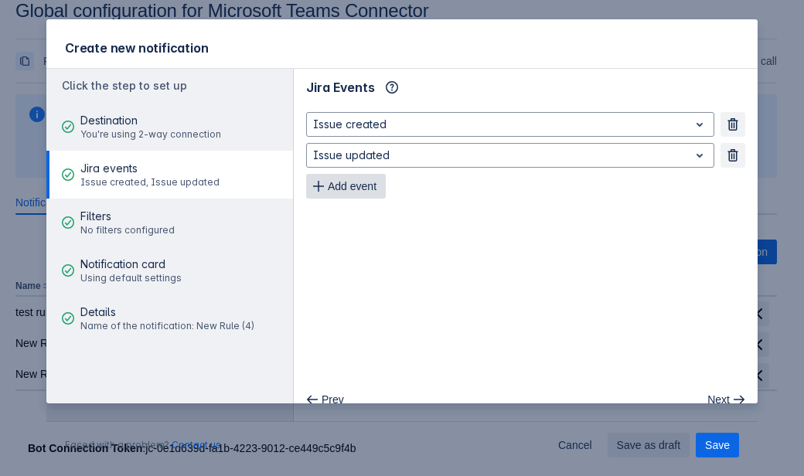
click at [335, 192] on span "Add event" at bounding box center [352, 186] width 49 height 25
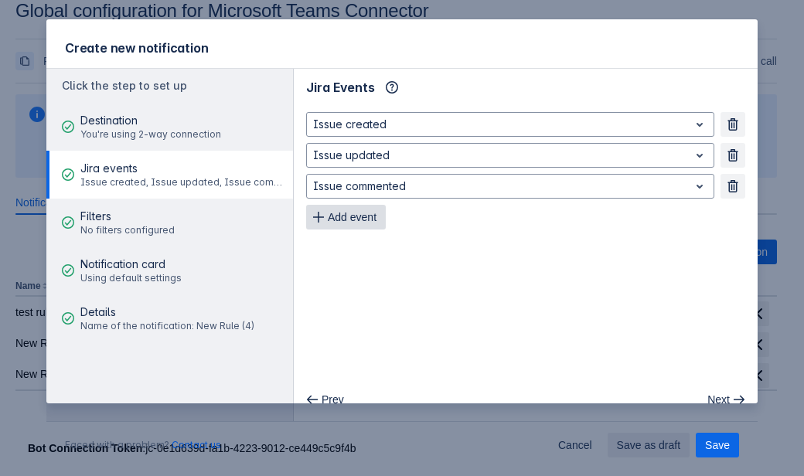
click at [341, 220] on span "Add event" at bounding box center [352, 217] width 49 height 25
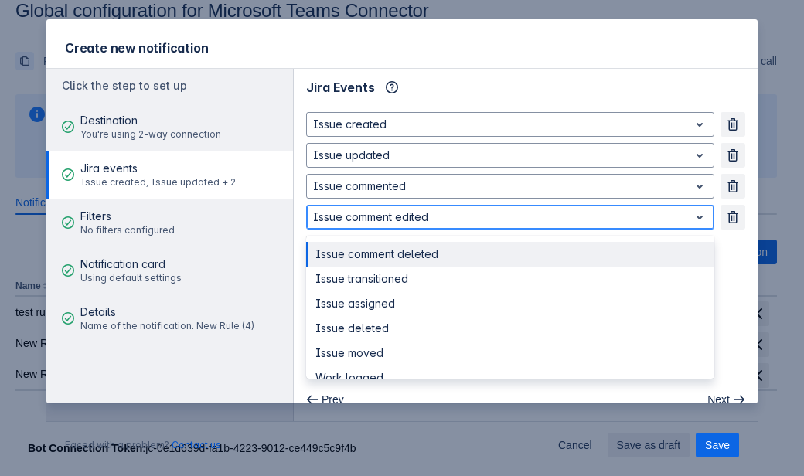
click at [346, 218] on div at bounding box center [497, 217] width 369 height 19
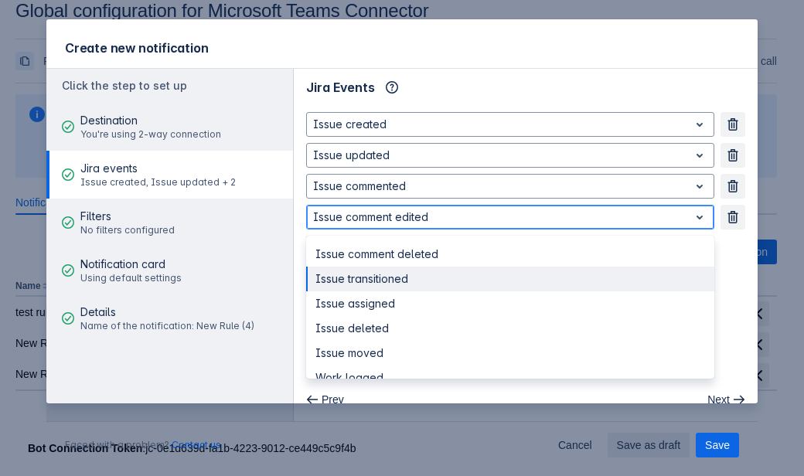
click at [344, 281] on div "Issue transitioned" at bounding box center [510, 279] width 408 height 25
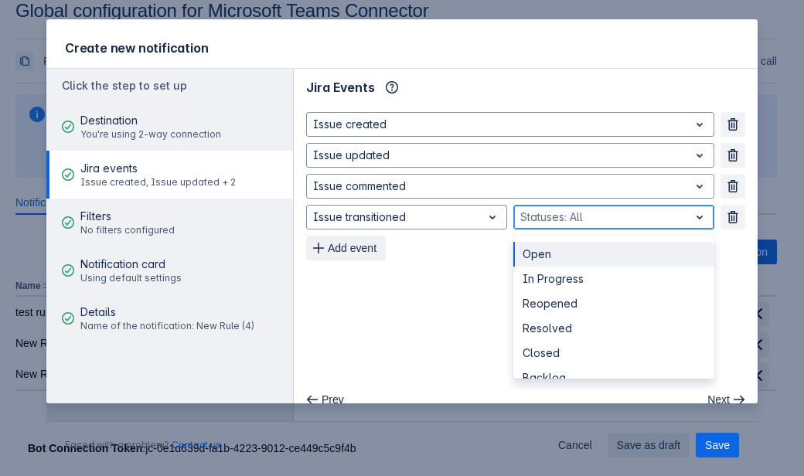
click at [549, 215] on div at bounding box center [601, 217] width 162 height 19
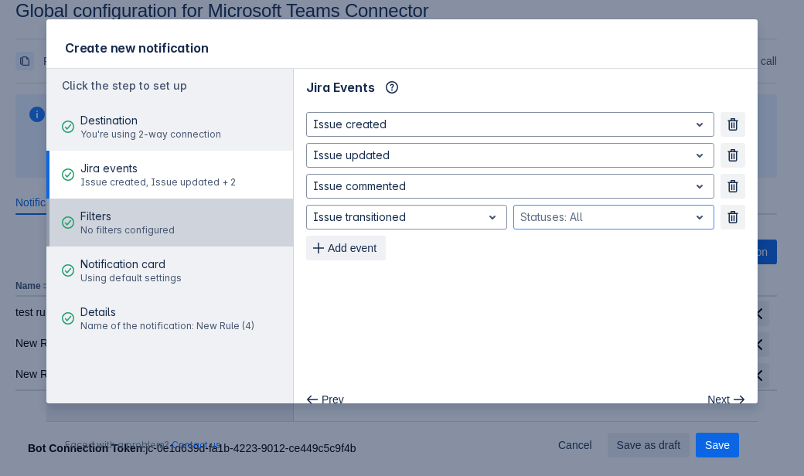
click at [158, 234] on span "No filters configured" at bounding box center [127, 230] width 94 height 12
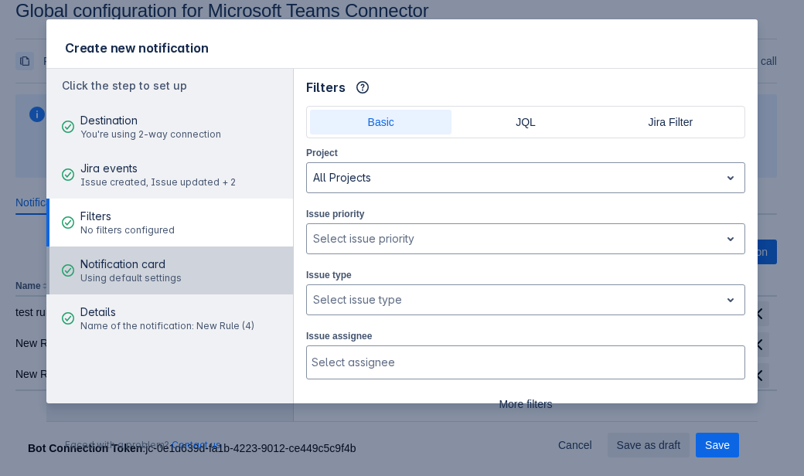
click at [157, 270] on span "Notification card" at bounding box center [130, 264] width 101 height 15
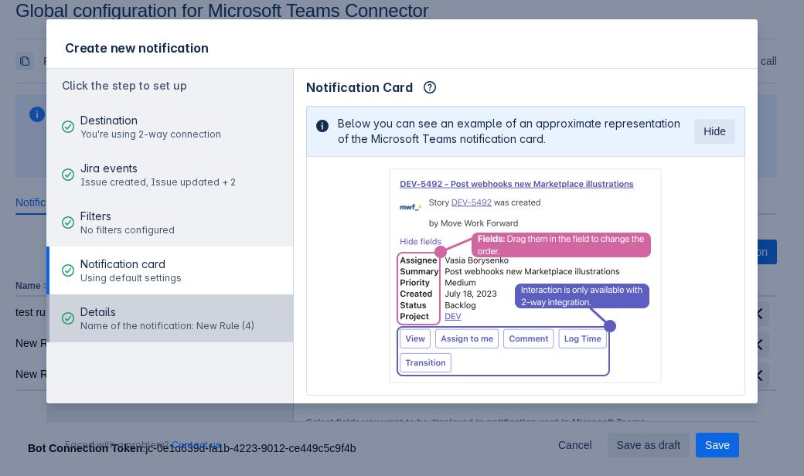
click at [203, 314] on span "Details" at bounding box center [167, 311] width 174 height 15
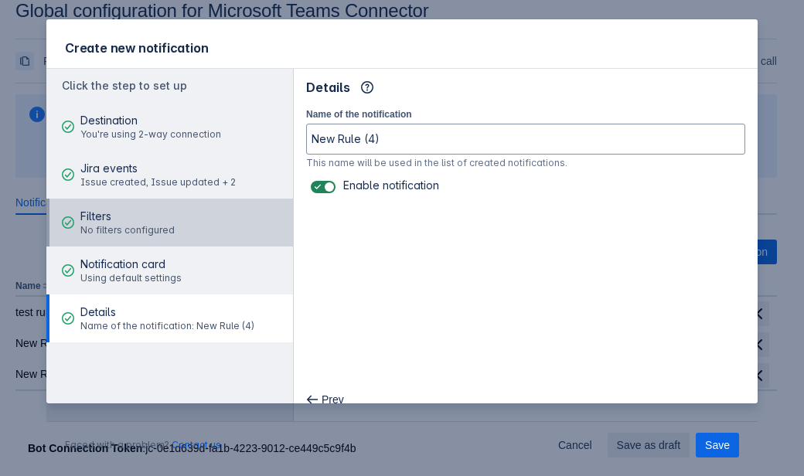
click at [201, 217] on button "Filters No filters configured" at bounding box center [169, 223] width 247 height 48
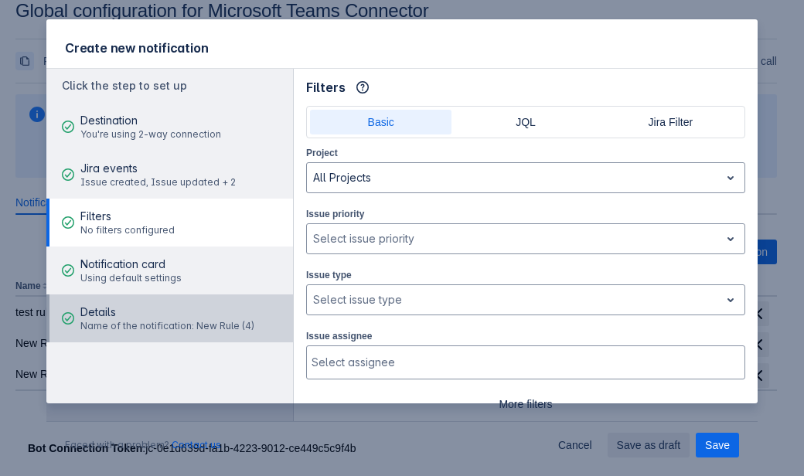
click at [185, 295] on button "Details Name of the notification: New Rule (4)" at bounding box center [169, 318] width 247 height 48
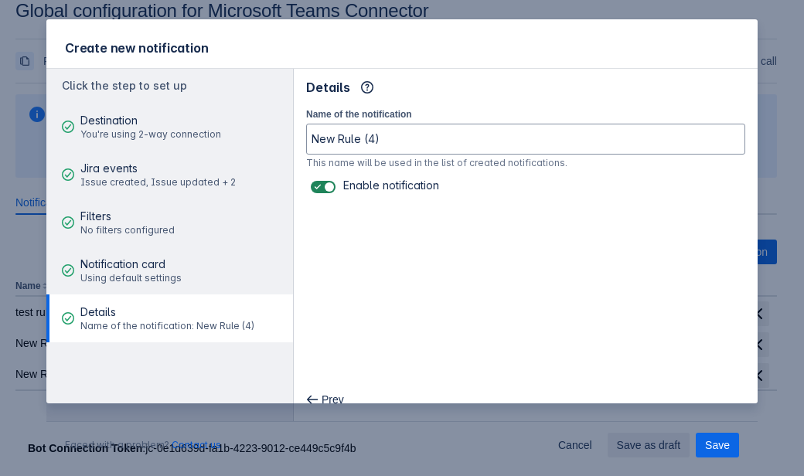
click at [192, 318] on span "Details" at bounding box center [167, 311] width 174 height 15
click at [705, 447] on span "Save" at bounding box center [717, 445] width 25 height 25
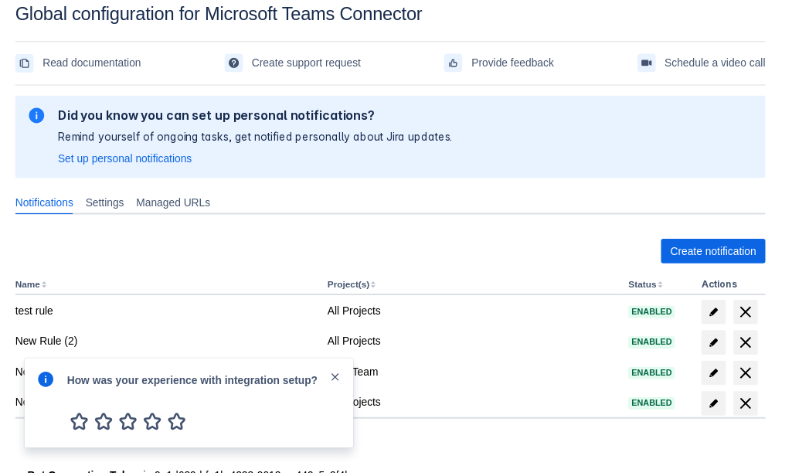
scroll to position [5, 0]
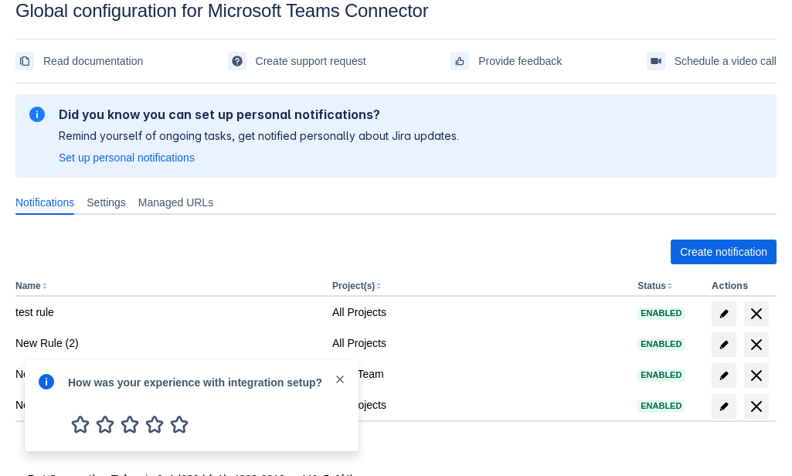
click at [337, 381] on span "close" at bounding box center [340, 379] width 12 height 12
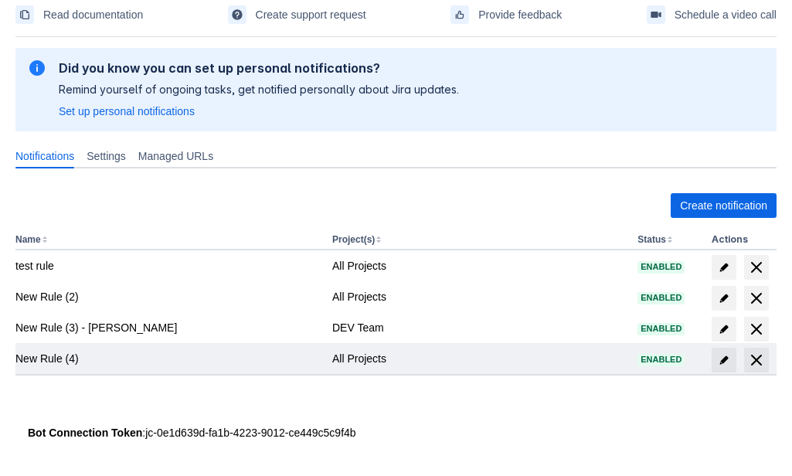
scroll to position [70, 0]
click at [721, 362] on span "edit" at bounding box center [724, 359] width 12 height 12
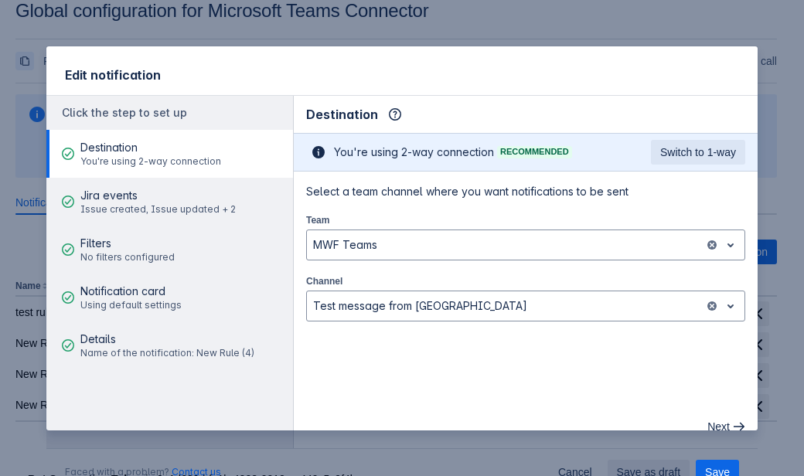
scroll to position [27, 0]
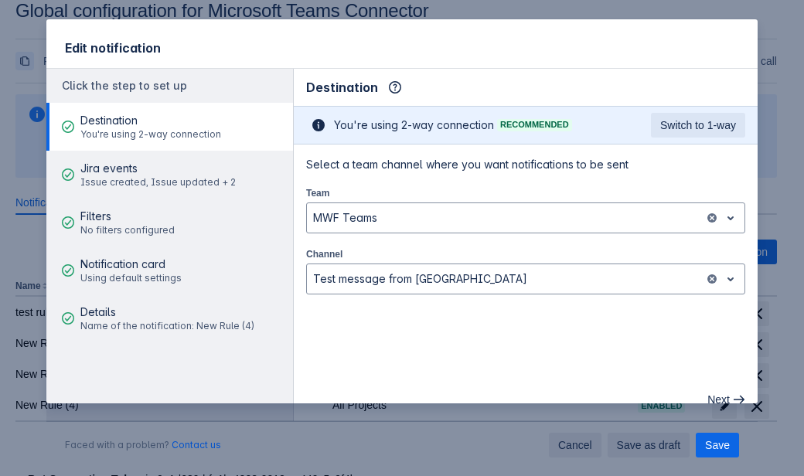
click at [574, 443] on span "Cancel" at bounding box center [575, 445] width 34 height 25
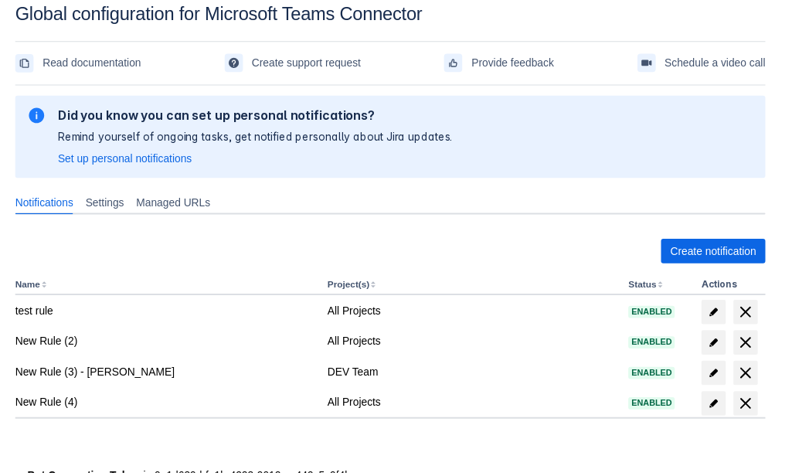
scroll to position [5, 0]
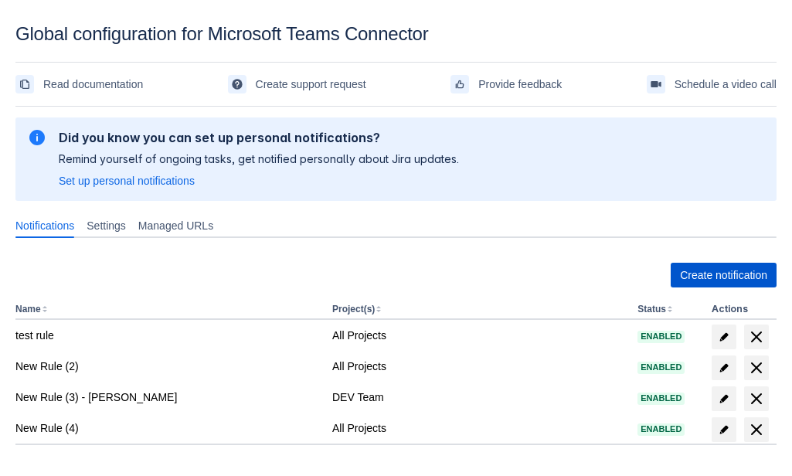
click at [716, 267] on span "Create notification" at bounding box center [723, 275] width 87 height 25
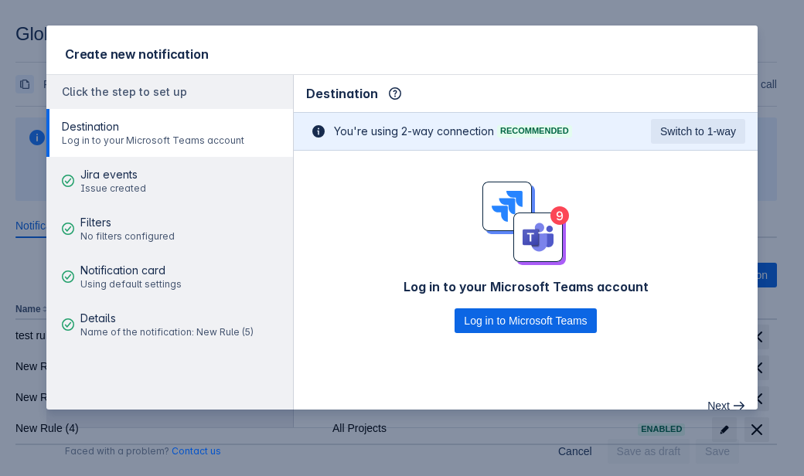
scroll to position [27, 0]
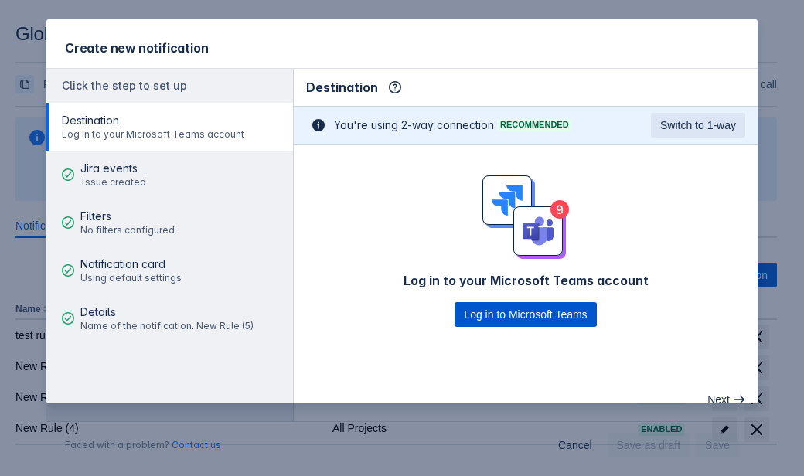
click at [581, 313] on span "Log in to Microsoft Teams" at bounding box center [525, 314] width 123 height 25
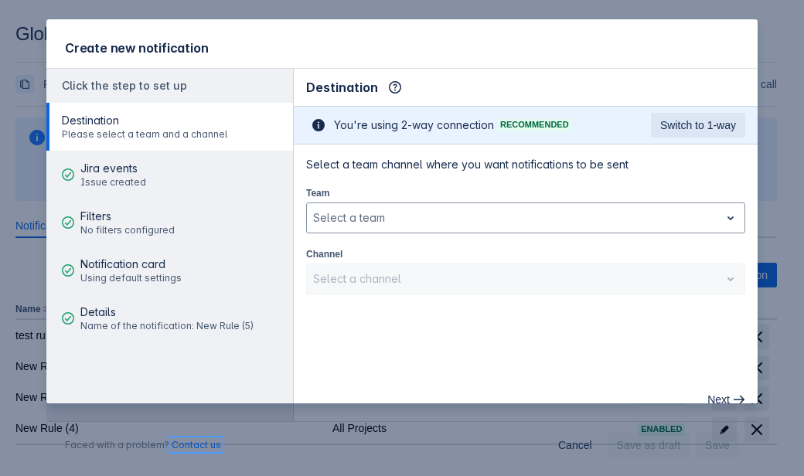
scroll to position [0, 0]
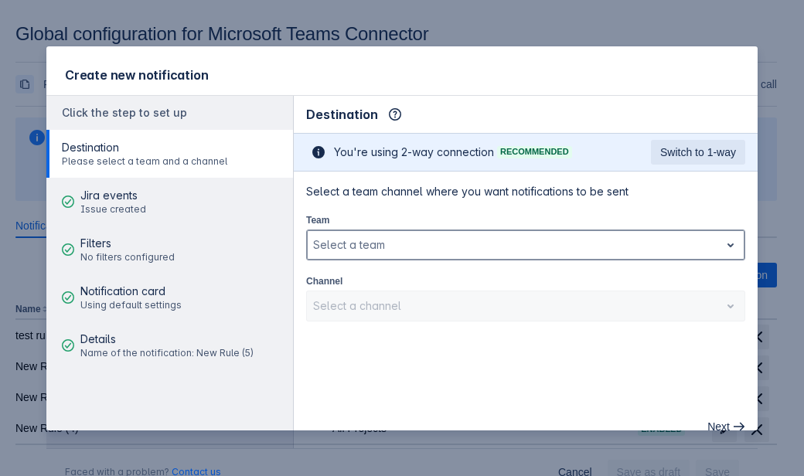
click at [586, 244] on div at bounding box center [513, 245] width 400 height 19
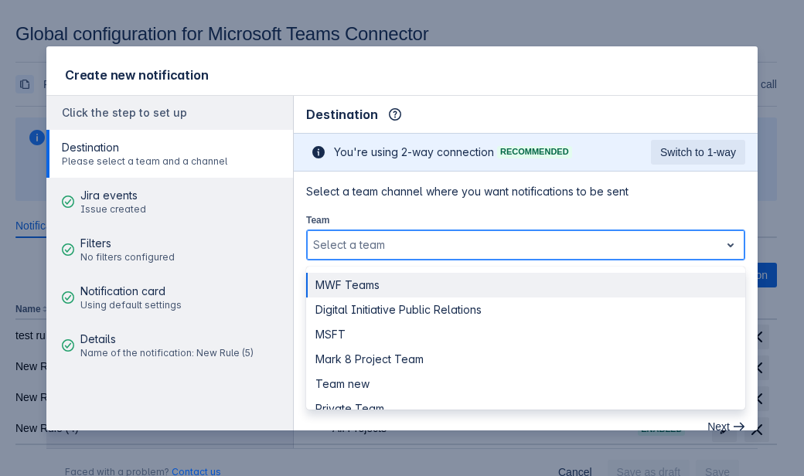
click at [573, 273] on div "MWF Teams Digital Initiative Public Relations MSFT Mark 8 Project Team Team new…" at bounding box center [525, 338] width 439 height 143
click at [573, 287] on div "MWF Teams" at bounding box center [525, 285] width 439 height 25
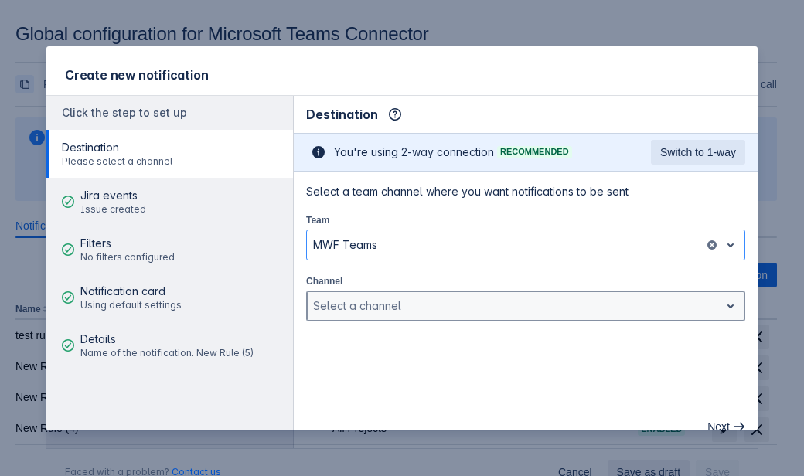
click at [567, 310] on div at bounding box center [513, 306] width 400 height 19
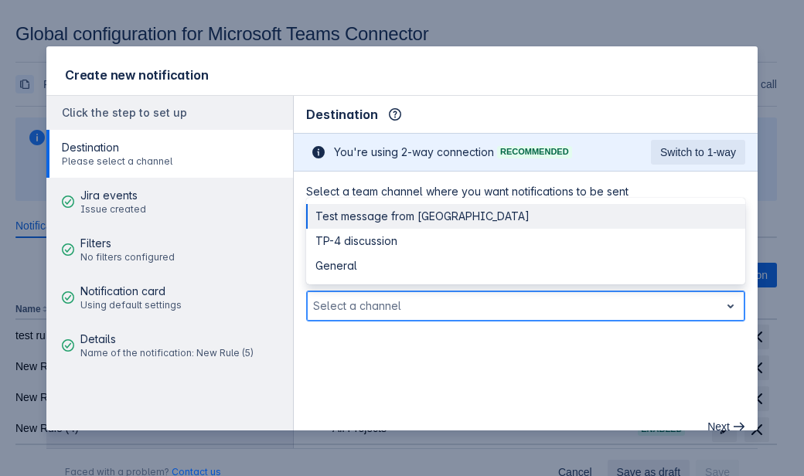
click at [423, 219] on div "Test message from [GEOGRAPHIC_DATA]" at bounding box center [525, 216] width 439 height 25
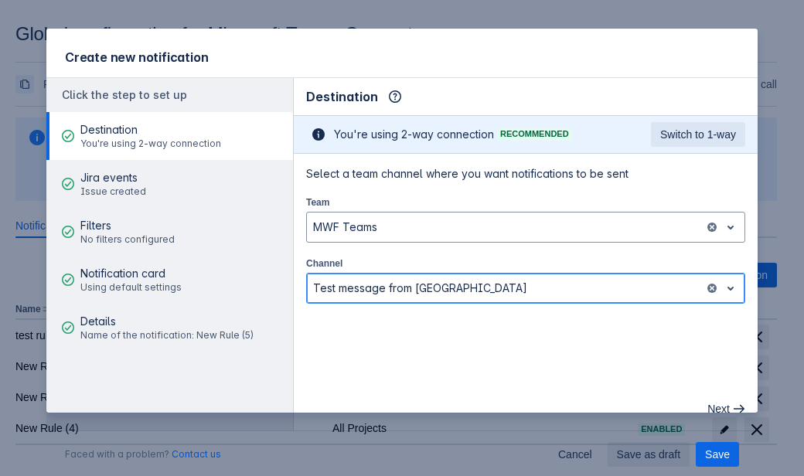
scroll to position [27, 0]
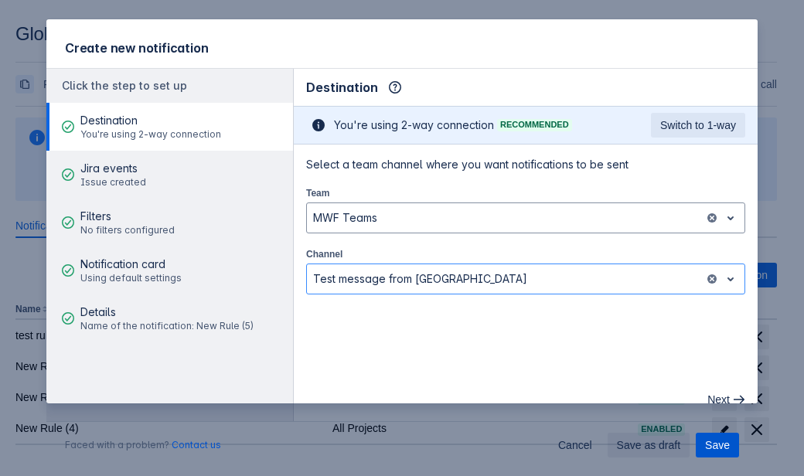
click at [699, 440] on button "Save" at bounding box center [717, 445] width 43 height 25
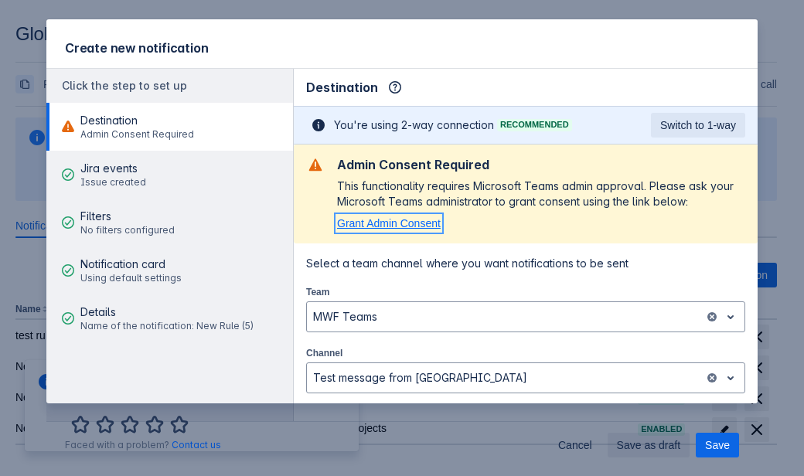
click at [362, 228] on span "Grant Admin Consent" at bounding box center [389, 223] width 104 height 12
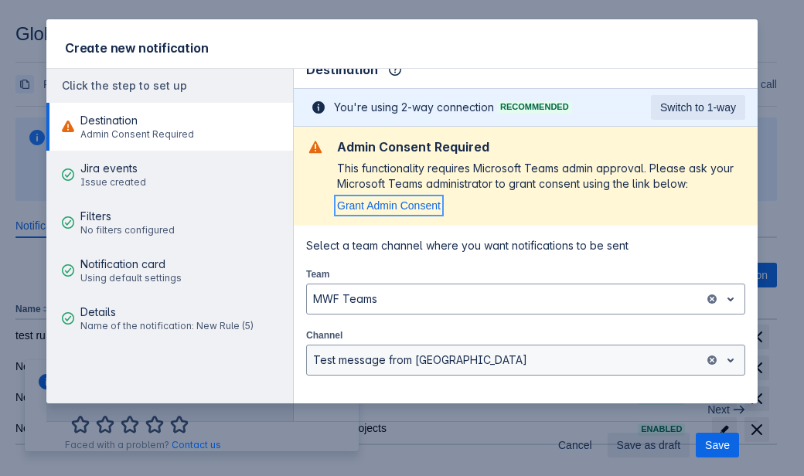
scroll to position [28, 0]
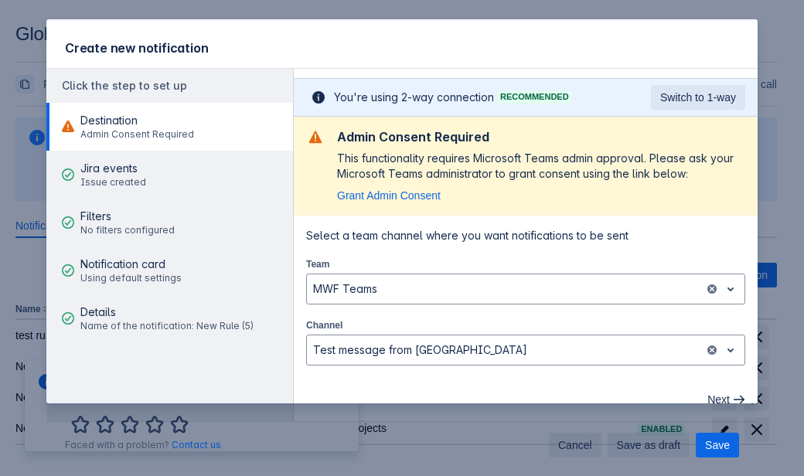
click at [570, 449] on span "Cancel" at bounding box center [575, 445] width 34 height 25
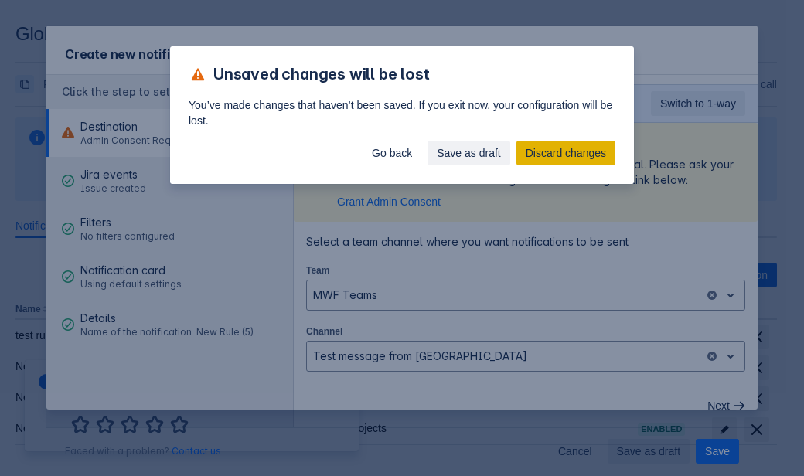
click at [535, 146] on span "Discard changes" at bounding box center [566, 153] width 80 height 25
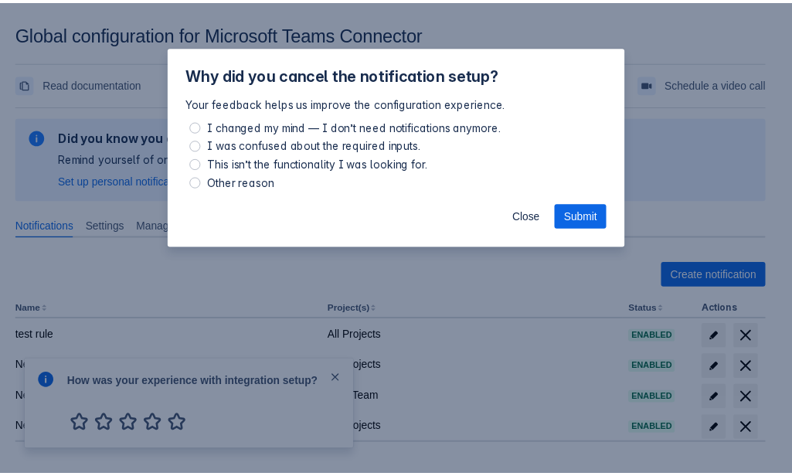
scroll to position [11, 0]
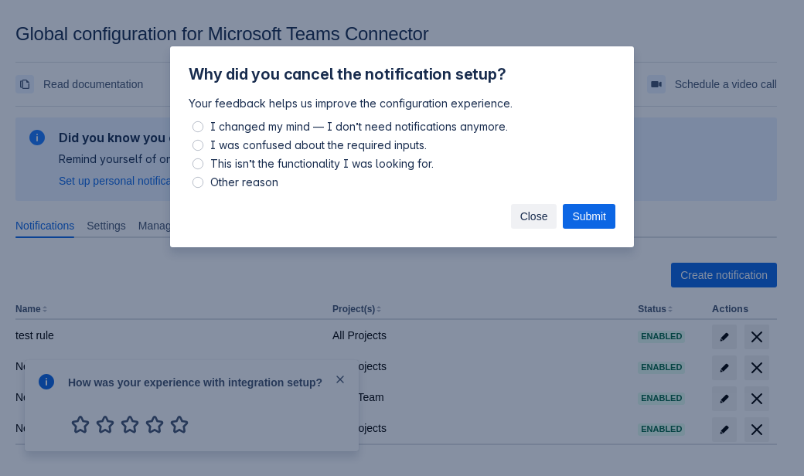
click at [539, 227] on span "Close" at bounding box center [534, 216] width 28 height 25
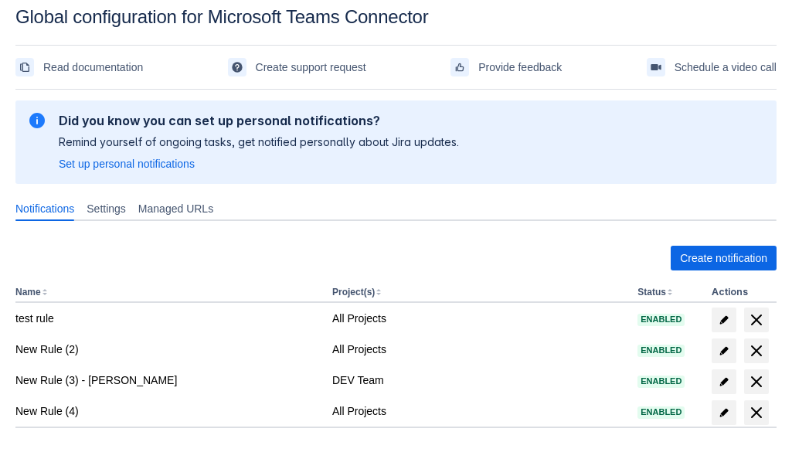
scroll to position [70, 0]
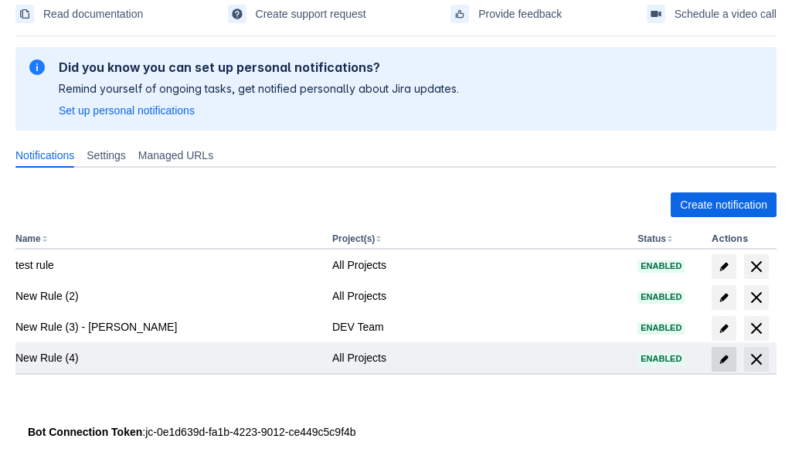
click at [718, 361] on span "edit" at bounding box center [724, 359] width 12 height 12
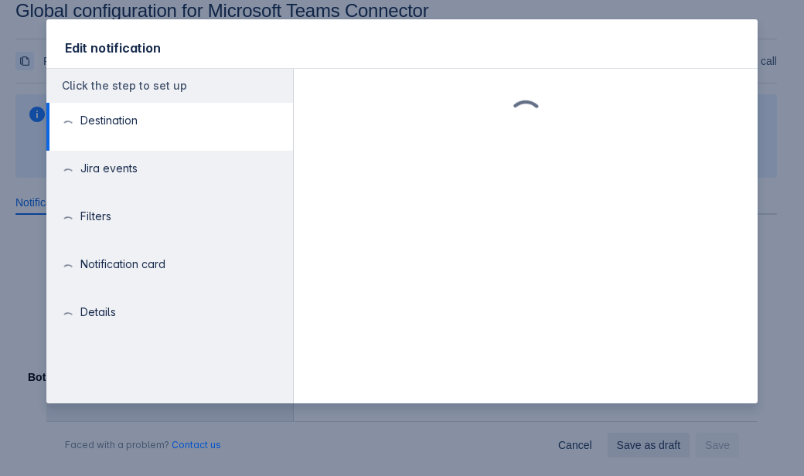
scroll to position [27, 0]
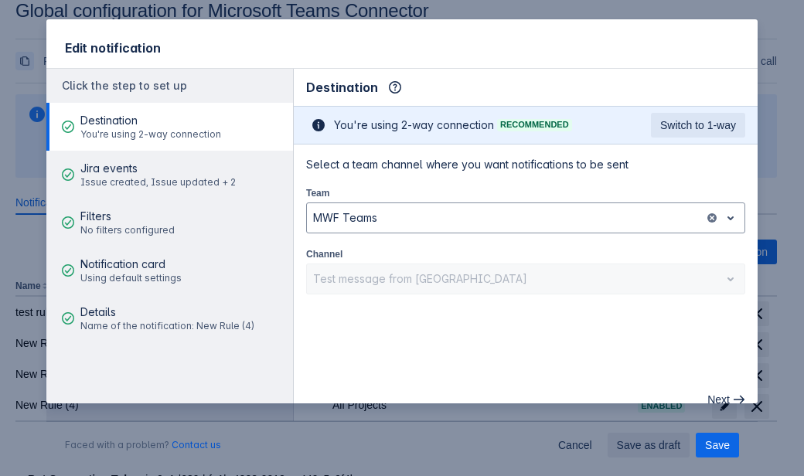
click at [577, 274] on div "Test message from Jira" at bounding box center [525, 279] width 439 height 31
click at [550, 345] on main "Destination Info This determines how and where the bot will send notifications …" at bounding box center [526, 245] width 464 height 352
click at [526, 271] on div "Test message from Jira" at bounding box center [525, 279] width 439 height 31
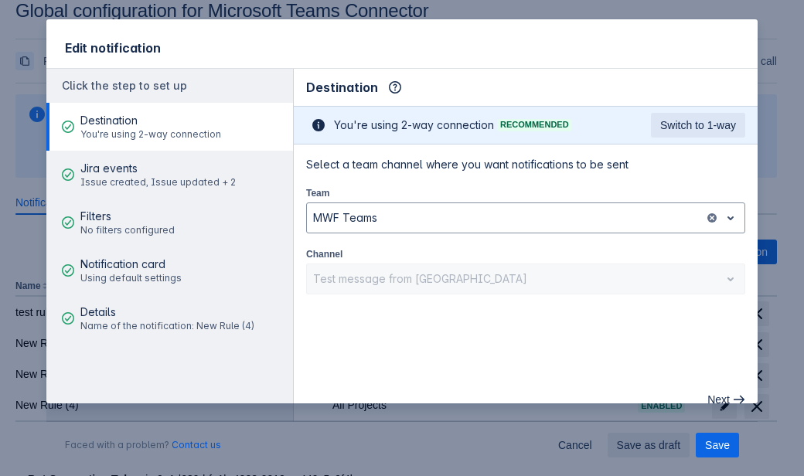
click at [431, 273] on div "Test message from Jira" at bounding box center [525, 279] width 439 height 31
click at [437, 322] on main "Destination Info This determines how and where the bot will send notifications …" at bounding box center [526, 245] width 464 height 352
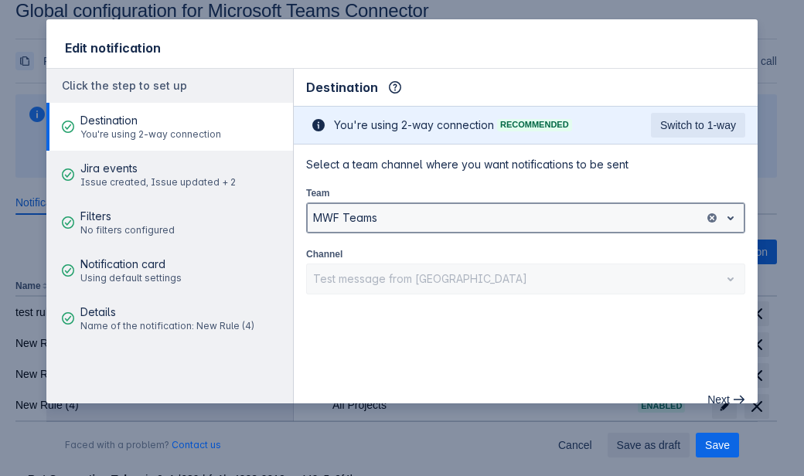
click at [470, 218] on div at bounding box center [505, 218] width 385 height 19
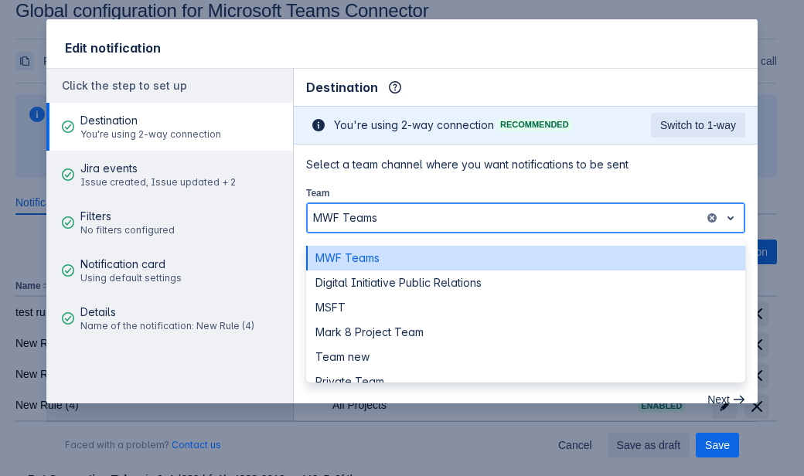
click at [470, 218] on div at bounding box center [505, 218] width 385 height 19
click at [464, 224] on div at bounding box center [505, 218] width 385 height 19
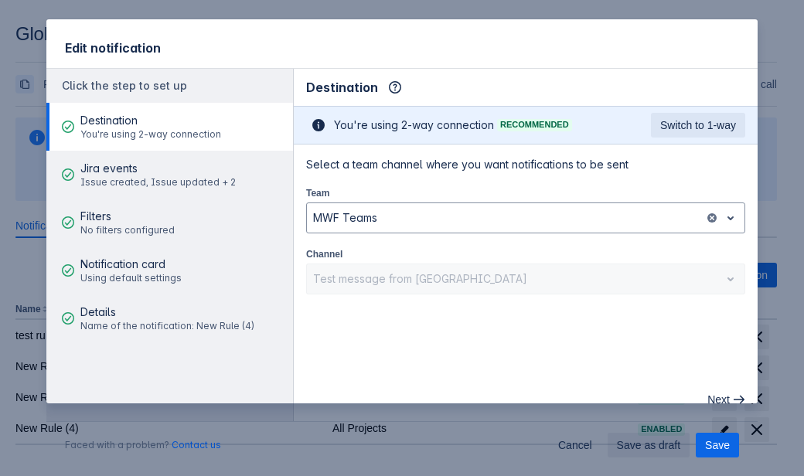
drag, startPoint x: 726, startPoint y: 449, endPoint x: 535, endPoint y: 393, distance: 199.8
click at [539, 396] on section "Edit notification Click the step to set up Destination You're using 2-way conne…" at bounding box center [401, 211] width 711 height 384
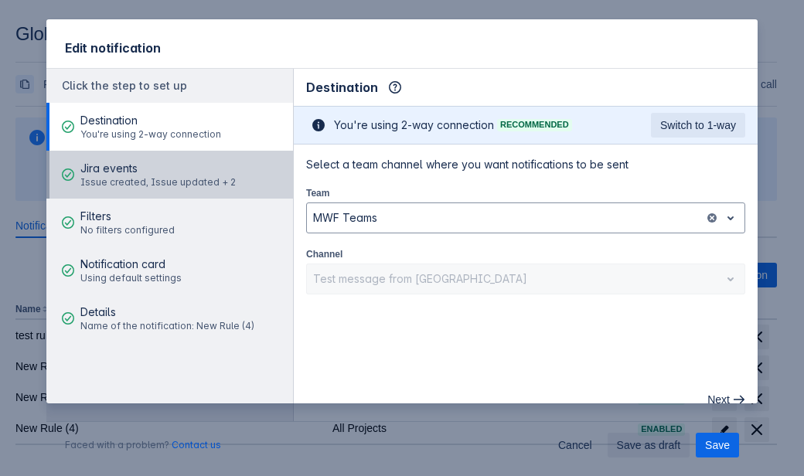
click at [179, 172] on span "Jira events" at bounding box center [157, 168] width 155 height 15
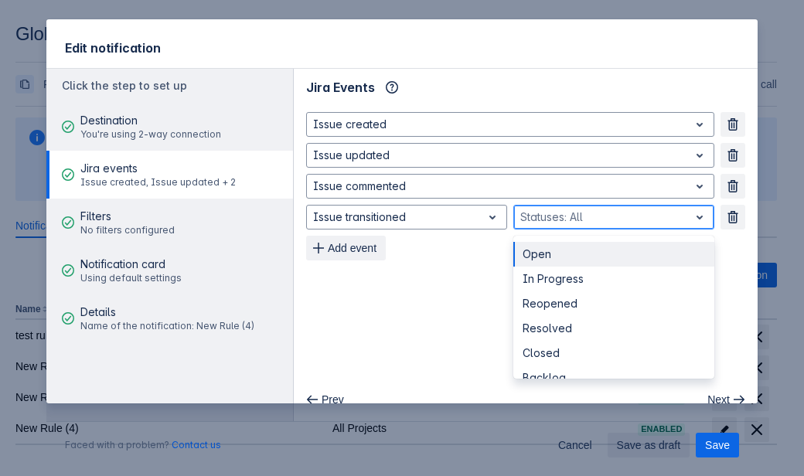
click at [588, 216] on div at bounding box center [601, 217] width 162 height 19
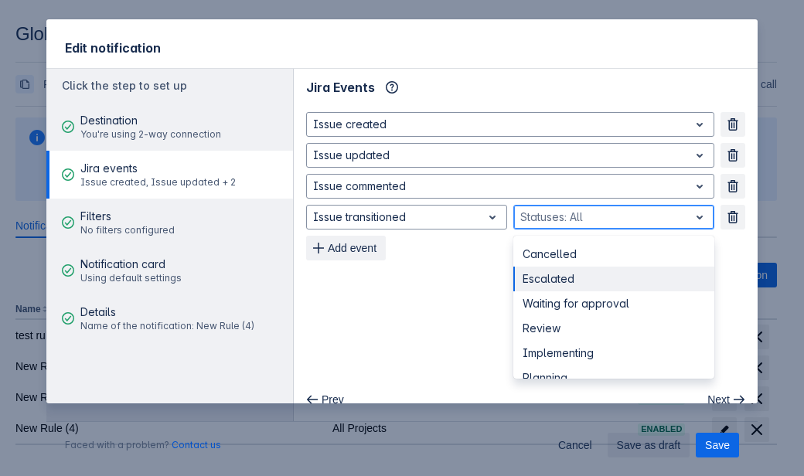
scroll to position [0, 0]
click at [591, 276] on div "In Progress" at bounding box center [613, 279] width 201 height 25
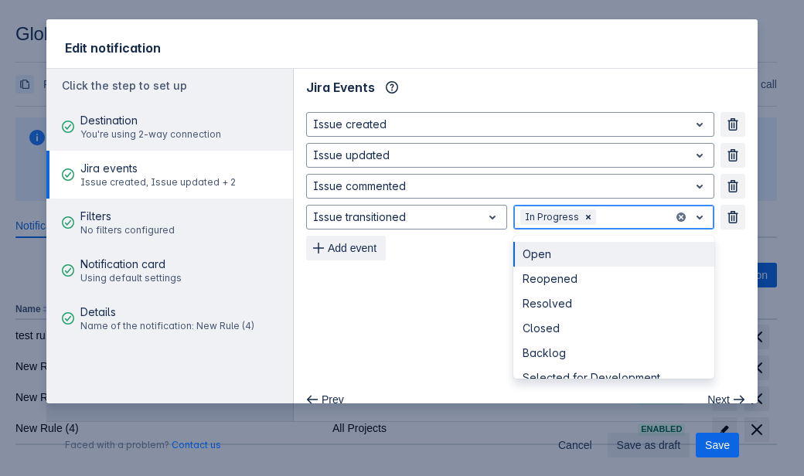
click at [615, 222] on div at bounding box center [633, 217] width 68 height 19
type input "in"
click at [546, 247] on div "In Progress" at bounding box center [613, 254] width 201 height 25
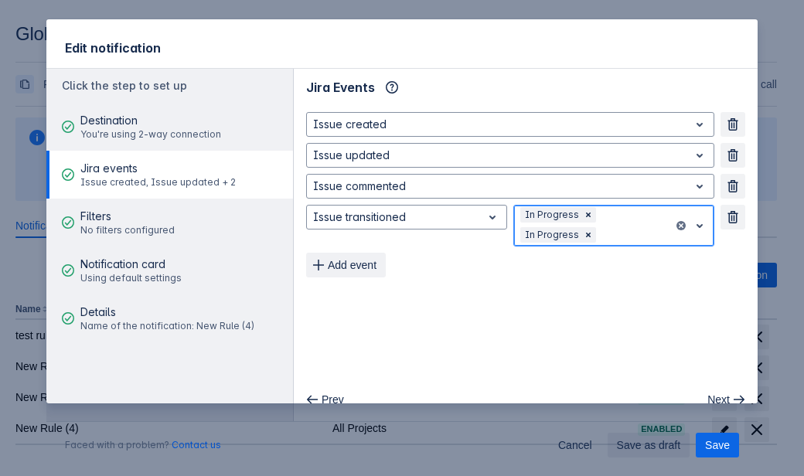
click at [618, 226] on div at bounding box center [633, 235] width 68 height 19
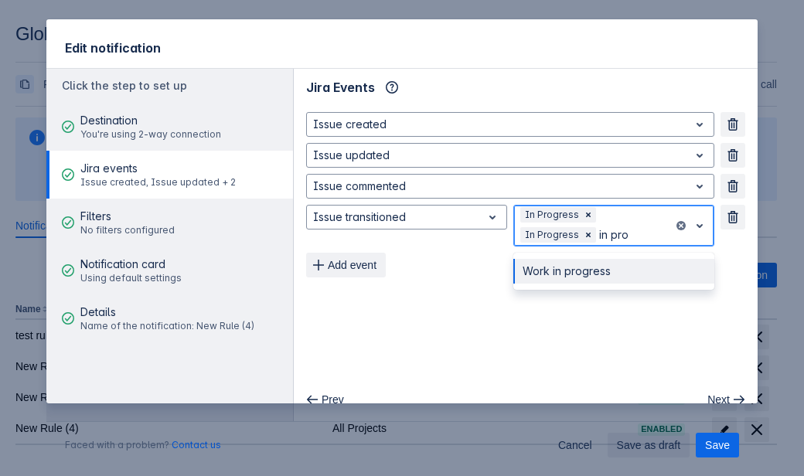
type input "in pr"
click at [600, 276] on div "Work in progress" at bounding box center [613, 271] width 201 height 25
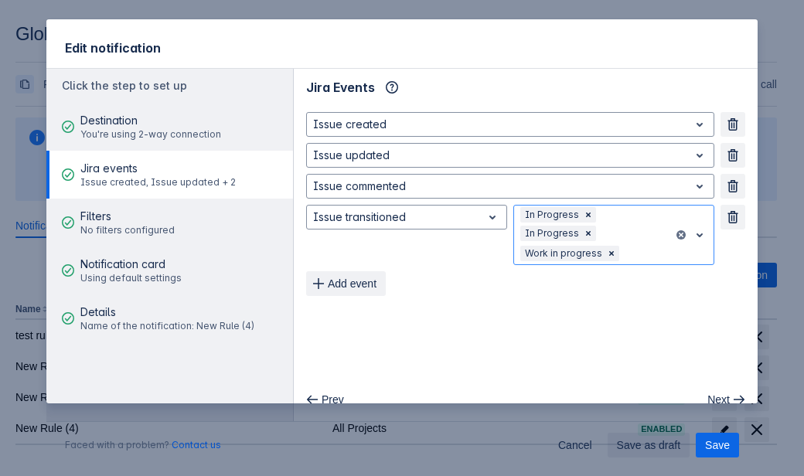
click at [580, 284] on div "Issue created Remove Issue updated Remove Issue commented Remove Issue transiti…" at bounding box center [525, 204] width 439 height 184
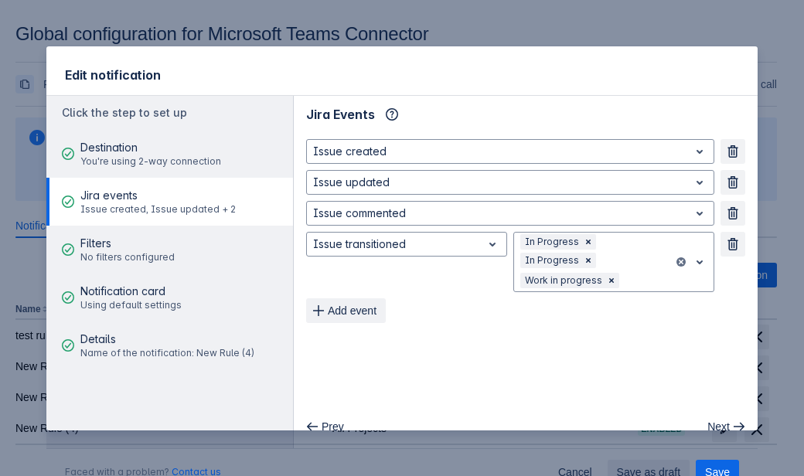
scroll to position [27, 0]
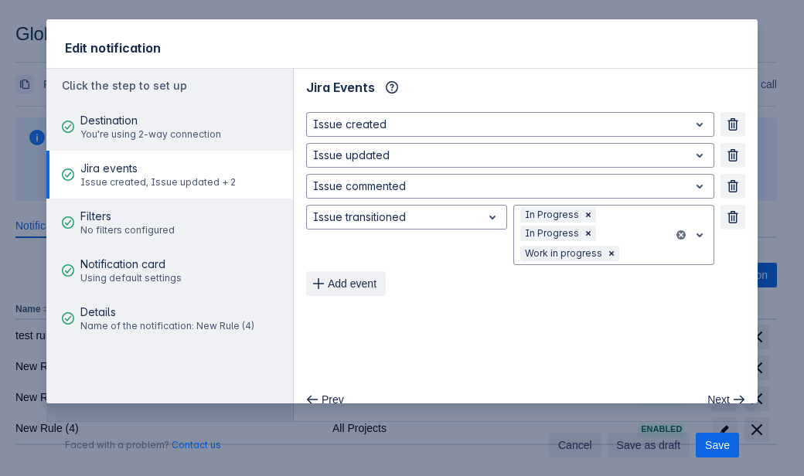
click at [553, 440] on button "Cancel" at bounding box center [575, 445] width 53 height 25
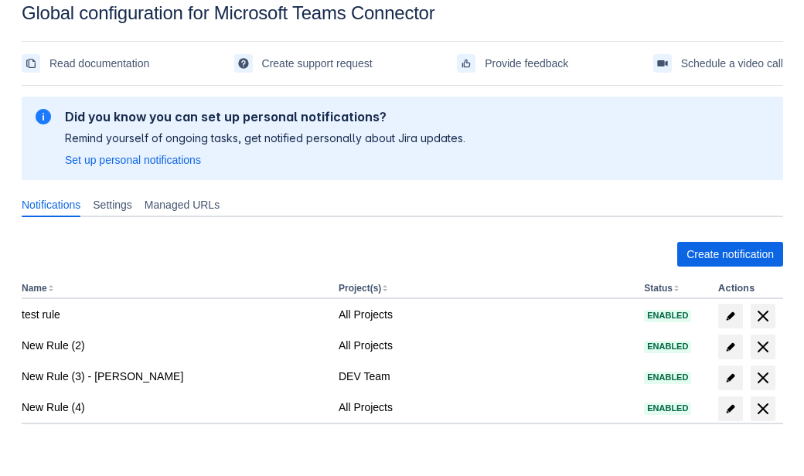
scroll to position [0, 0]
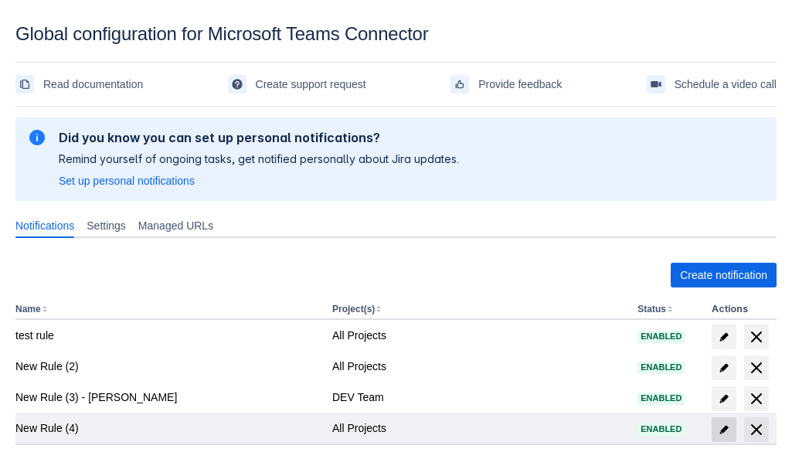
click at [723, 426] on span "edit" at bounding box center [724, 429] width 12 height 12
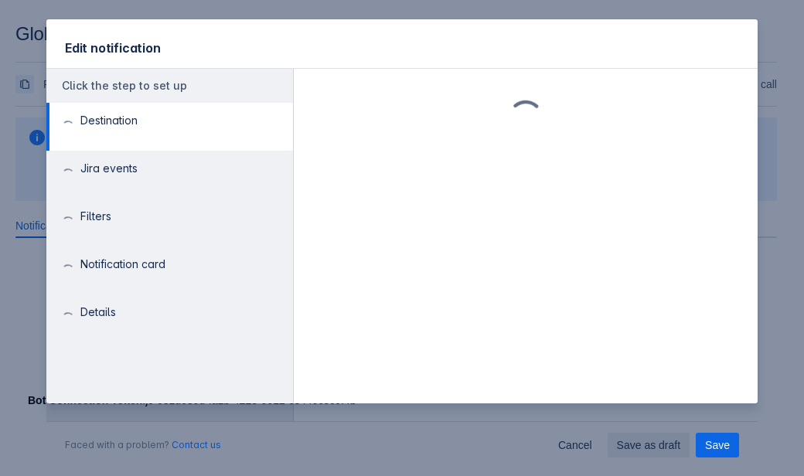
scroll to position [27, 0]
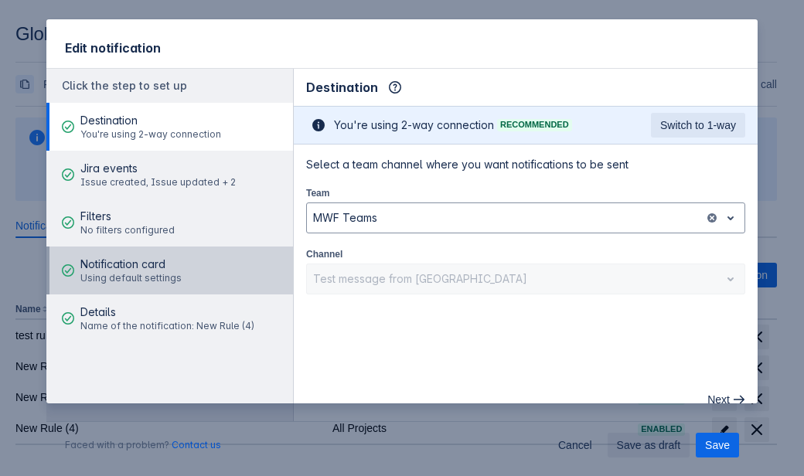
click at [148, 268] on span "Notification card" at bounding box center [130, 264] width 101 height 15
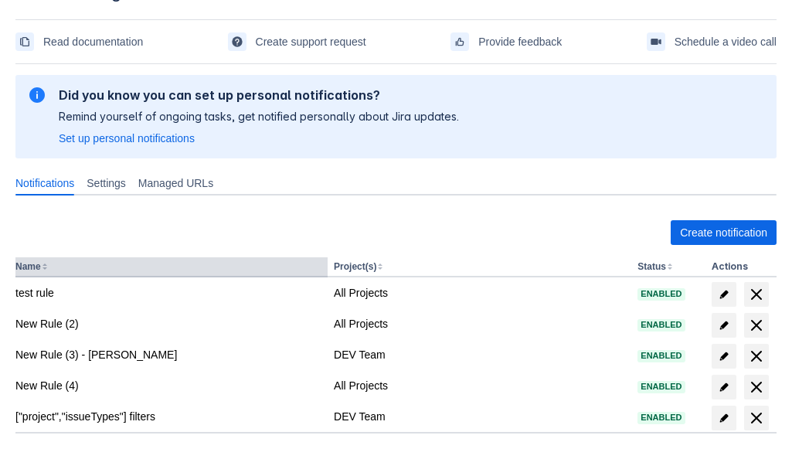
scroll to position [101, 0]
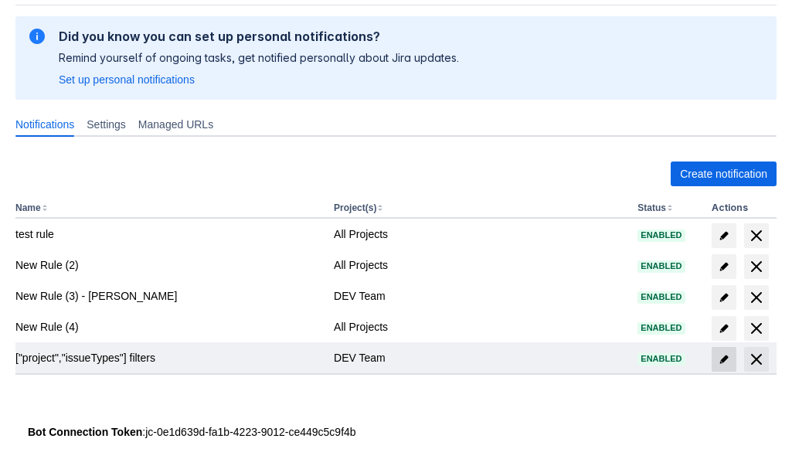
click at [718, 361] on span "edit" at bounding box center [724, 359] width 12 height 12
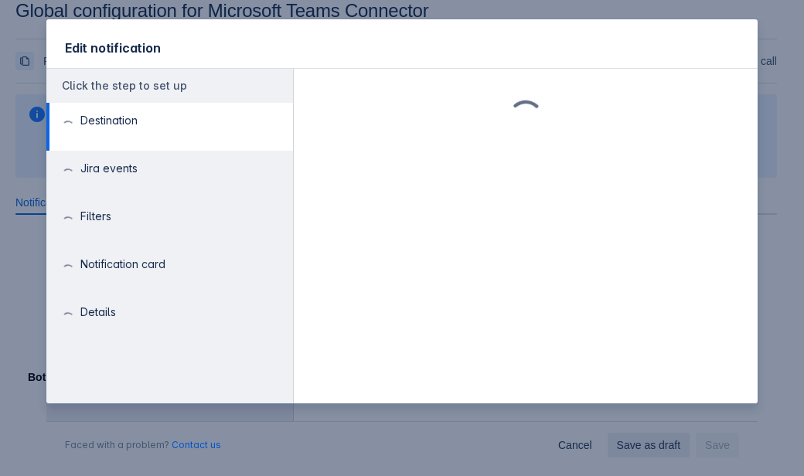
scroll to position [27, 0]
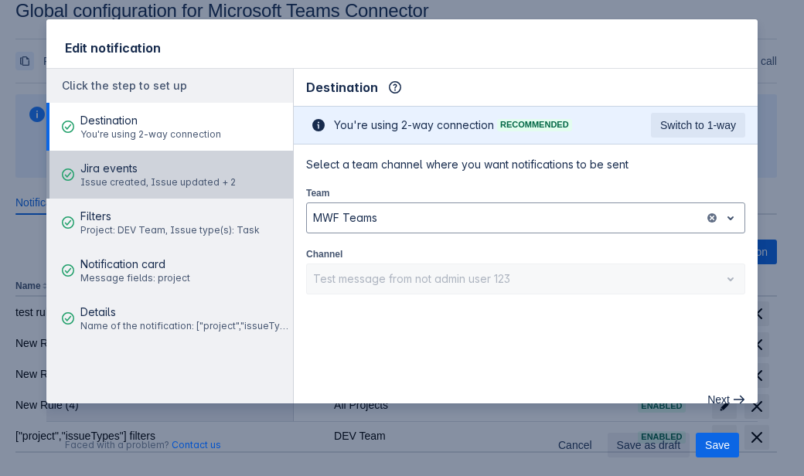
click at [161, 187] on span "Issue created, Issue updated + 2" at bounding box center [157, 182] width 155 height 12
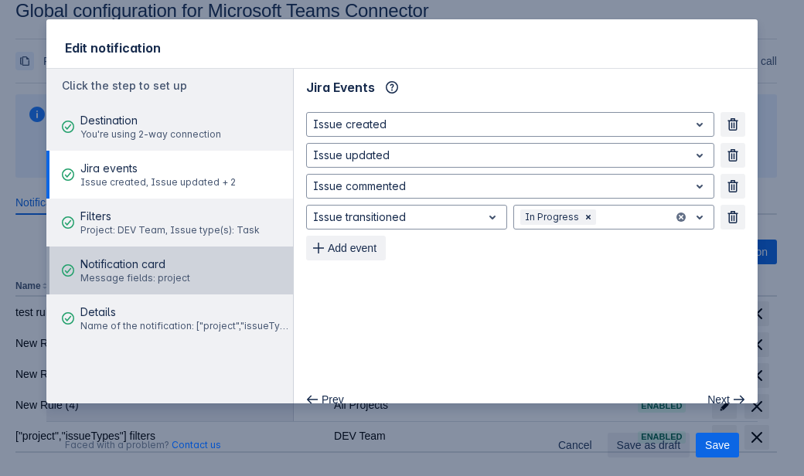
click at [185, 265] on button "Notification card Message fields: project" at bounding box center [169, 271] width 247 height 48
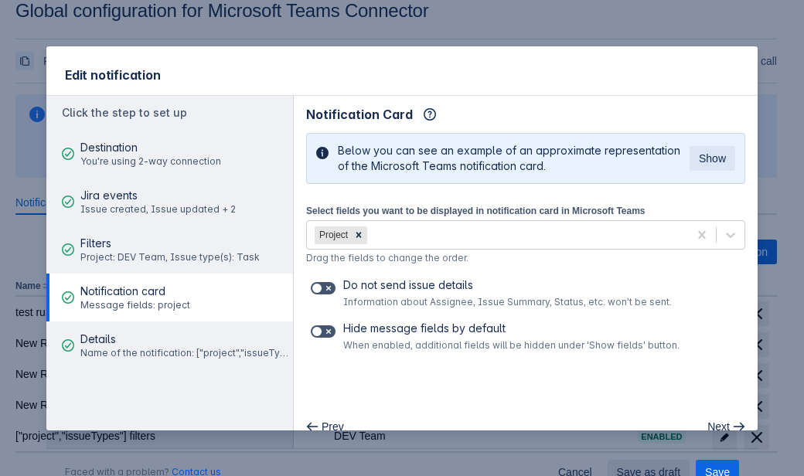
scroll to position [0, 0]
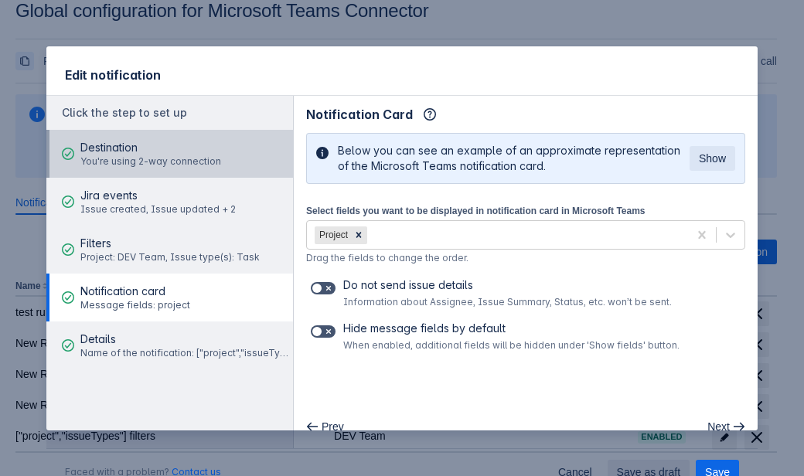
click at [195, 159] on span "You're using 2-way connection" at bounding box center [150, 161] width 141 height 12
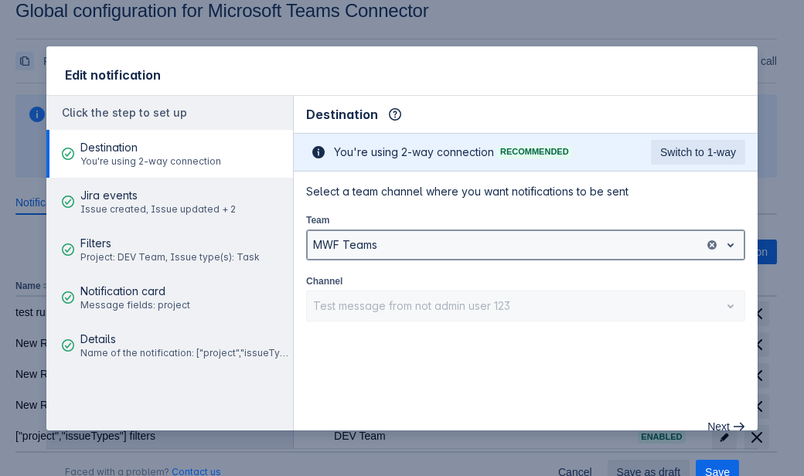
click at [339, 248] on div at bounding box center [505, 245] width 385 height 19
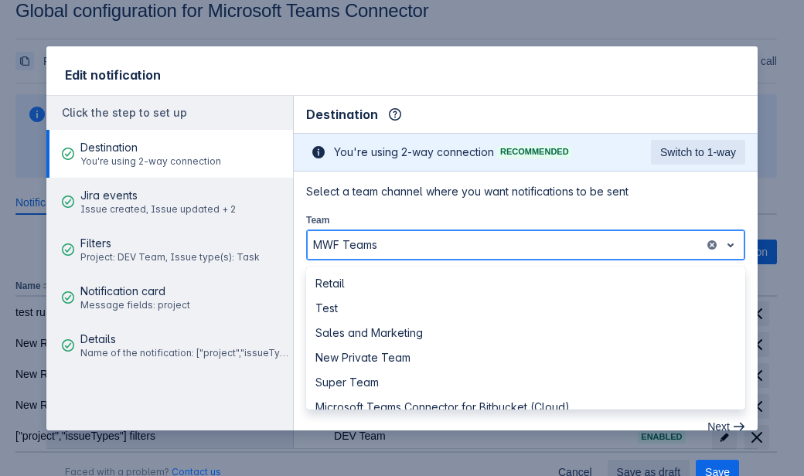
scroll to position [309, 0]
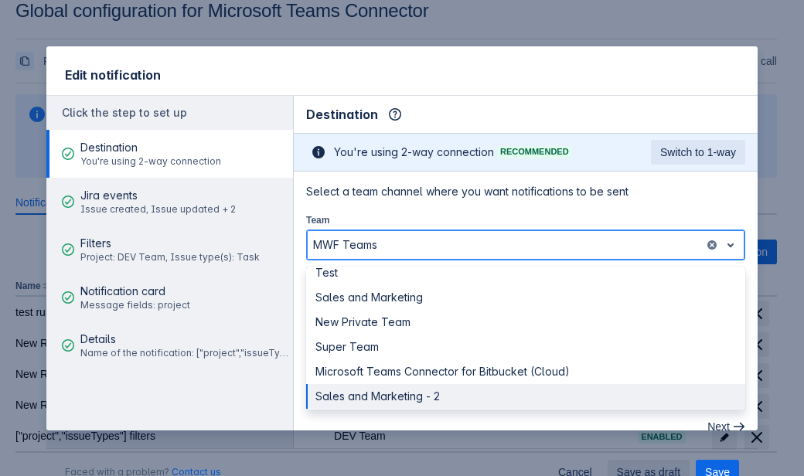
click at [348, 395] on div "Sales and Marketing - 2" at bounding box center [525, 396] width 439 height 25
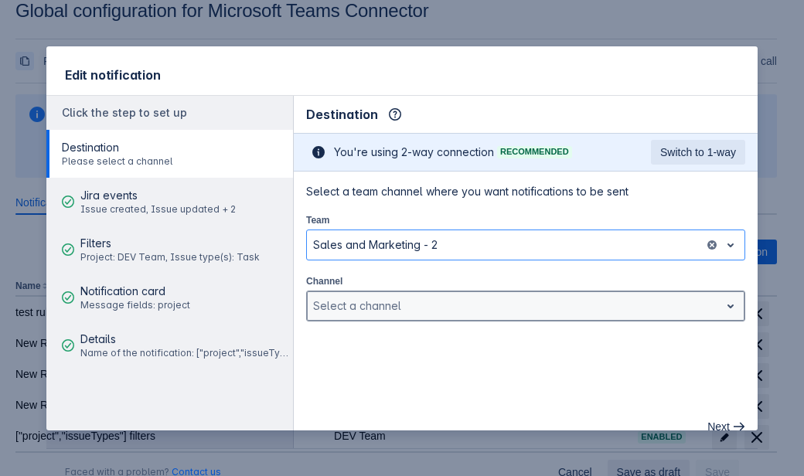
click at [355, 305] on div at bounding box center [513, 306] width 400 height 19
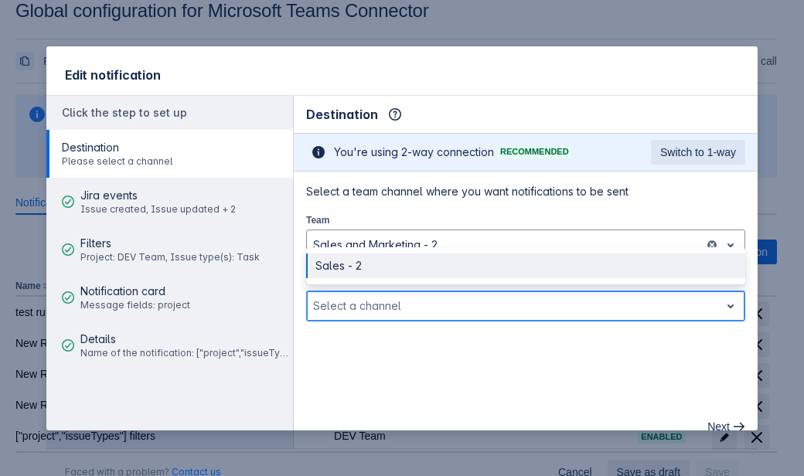
click at [366, 268] on div "Sales - 2" at bounding box center [525, 265] width 439 height 25
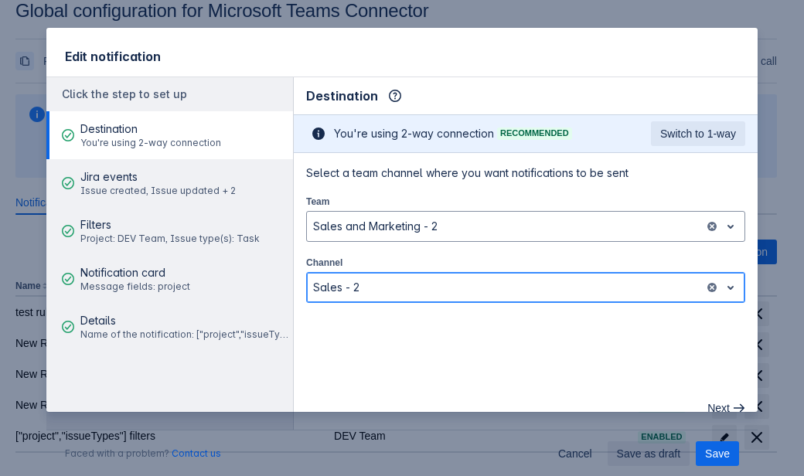
scroll to position [27, 0]
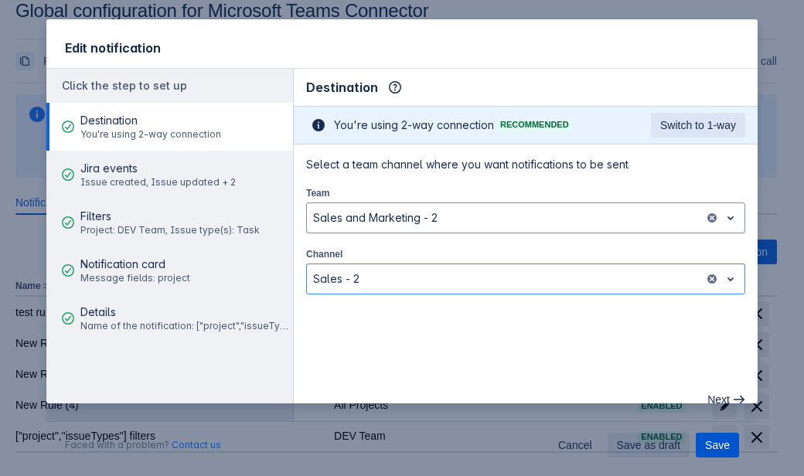
click at [718, 437] on span "Save" at bounding box center [717, 445] width 25 height 25
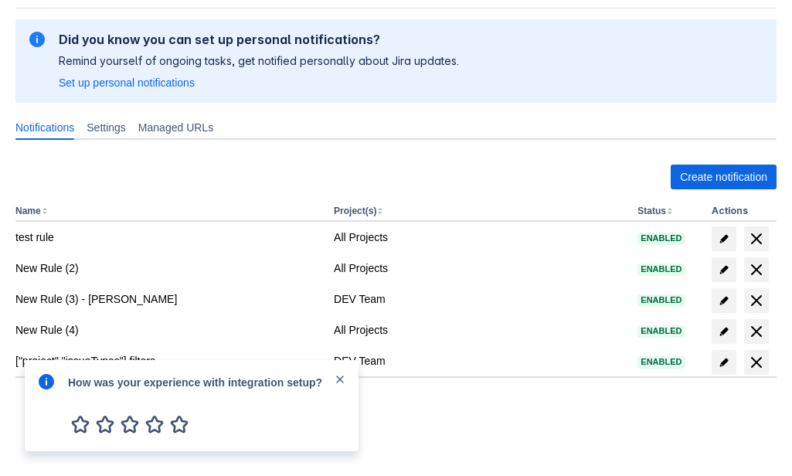
scroll to position [101, 0]
